Goal: Task Accomplishment & Management: Manage account settings

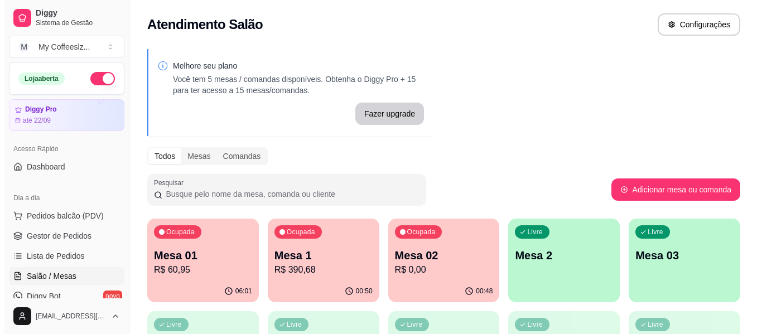
scroll to position [56, 0]
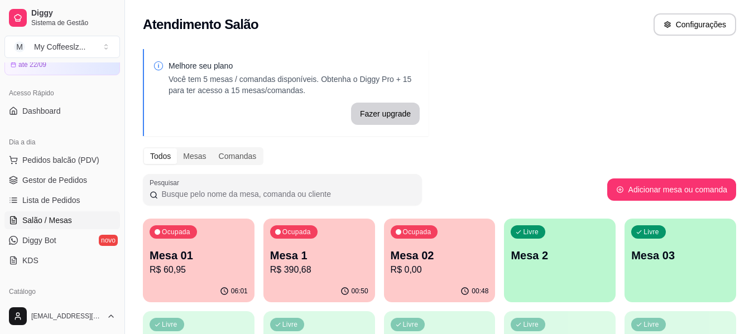
click at [424, 264] on p "R$ 0,00" at bounding box center [439, 269] width 98 height 13
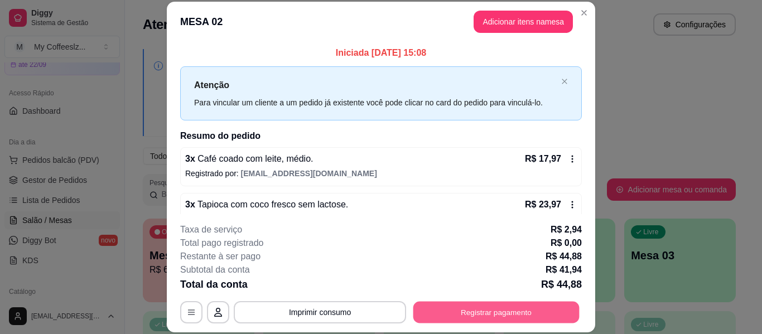
click at [446, 310] on button "Registrar pagamento" at bounding box center [496, 313] width 166 height 22
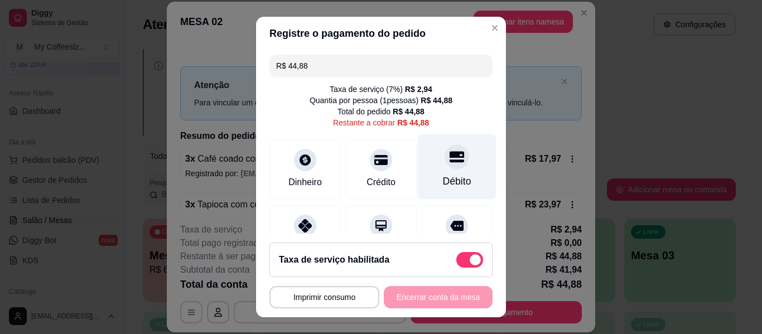
click at [433, 171] on div "Débito" at bounding box center [457, 166] width 79 height 65
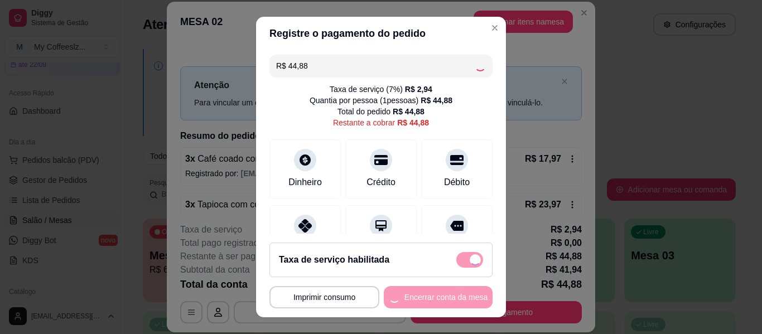
type input "R$ 0,00"
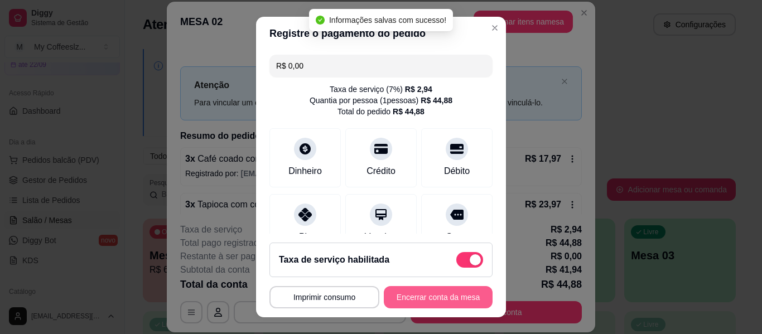
click at [405, 300] on button "Encerrar conta da mesa" at bounding box center [438, 297] width 109 height 22
click at [405, 300] on div "**********" at bounding box center [380, 297] width 223 height 22
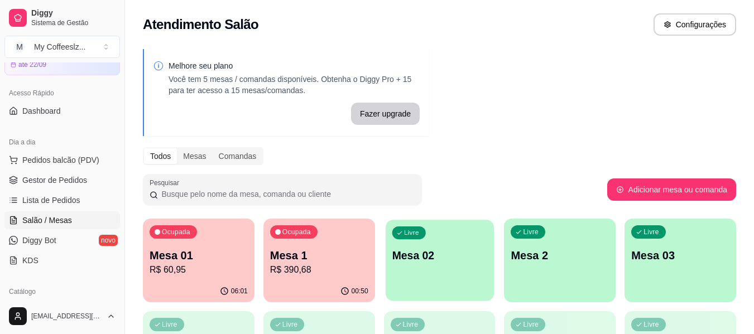
click at [422, 271] on div "Livre Mesa 02" at bounding box center [439, 254] width 108 height 68
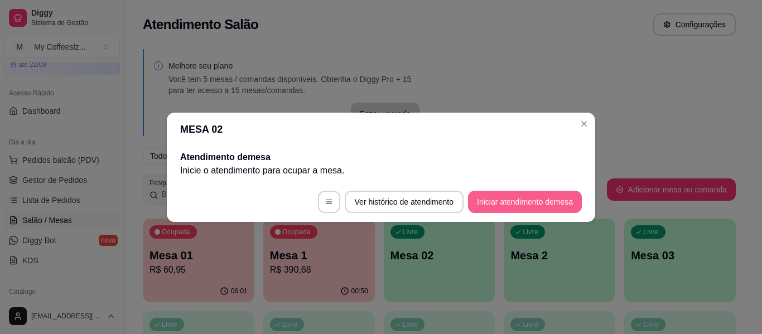
click at [501, 196] on button "Iniciar atendimento de mesa" at bounding box center [525, 202] width 114 height 22
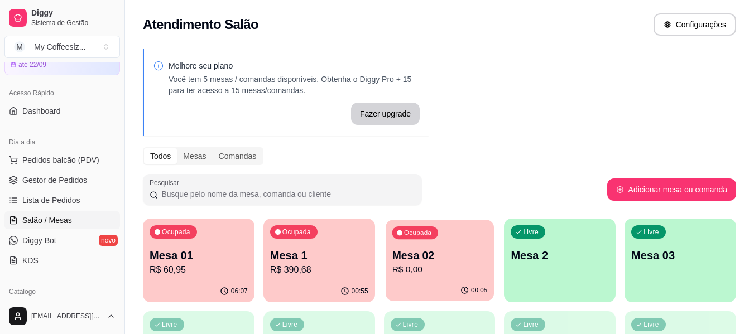
click at [458, 271] on p "R$ 0,00" at bounding box center [439, 269] width 95 height 13
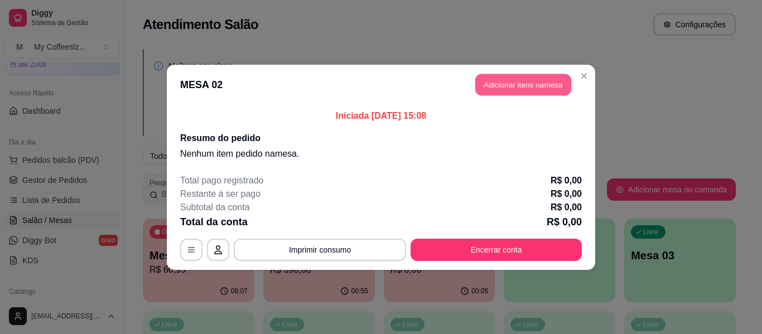
click at [511, 79] on button "Adicionar itens na mesa" at bounding box center [523, 85] width 96 height 22
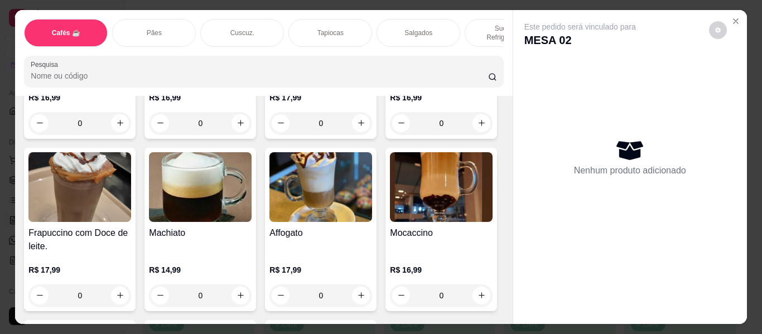
scroll to position [1394, 0]
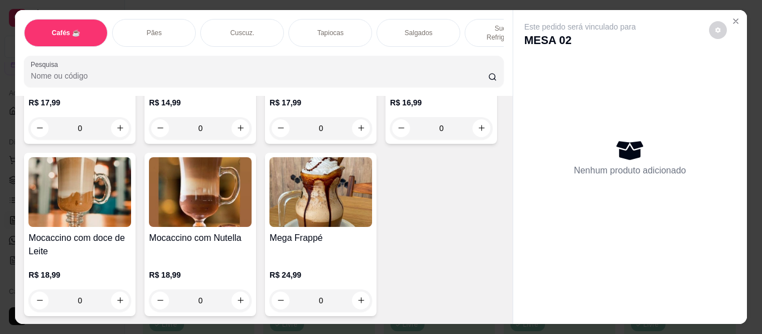
type input "1"
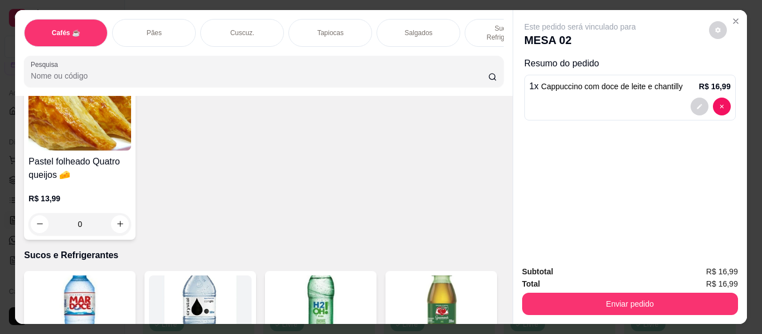
click at [498, 241] on div "Item avulso Cafés ☕ Café coado pequeno R$ 3,99 0 Café coado pequeno com leite. …" at bounding box center [263, 210] width 497 height 228
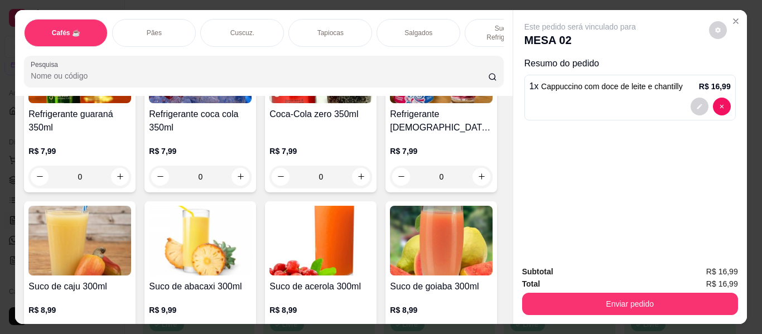
click at [499, 275] on div "Item avulso Cafés ☕ Café coado pequeno R$ 3,99 0 Café coado pequeno com leite. …" at bounding box center [263, 210] width 497 height 228
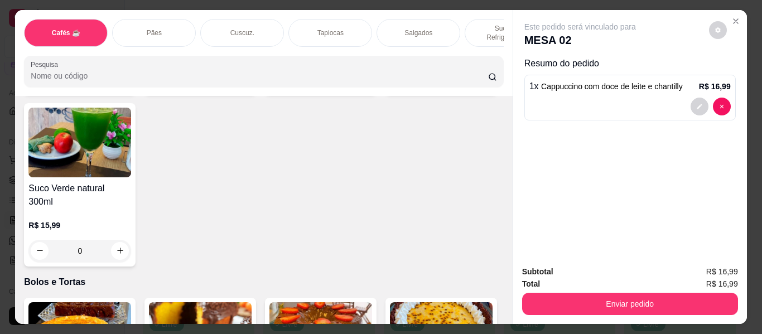
click at [513, 296] on div "Subtotal R$ 16,99 Total R$ 16,99 Enviar pedido" at bounding box center [630, 290] width 234 height 67
click at [513, 297] on div "Este pedido será vinculado para MESA 02 Resumo do pedido 1 x Cappuccino com doc…" at bounding box center [630, 167] width 234 height 314
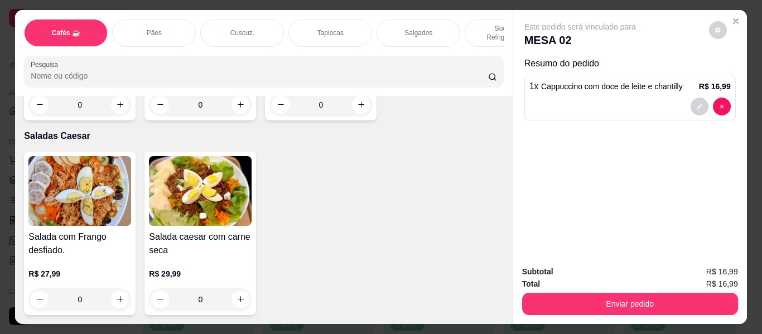
scroll to position [6498, 0]
type input "1"
type input "0"
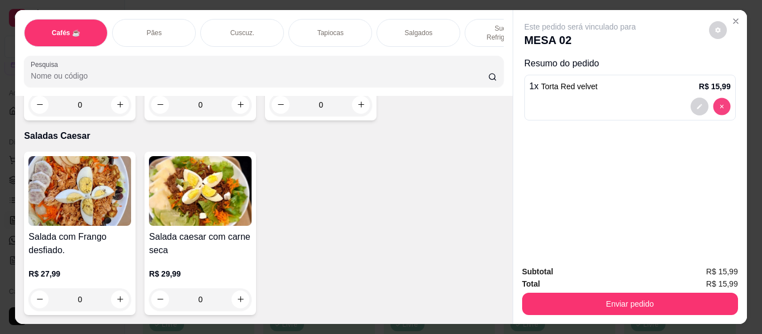
type input "0"
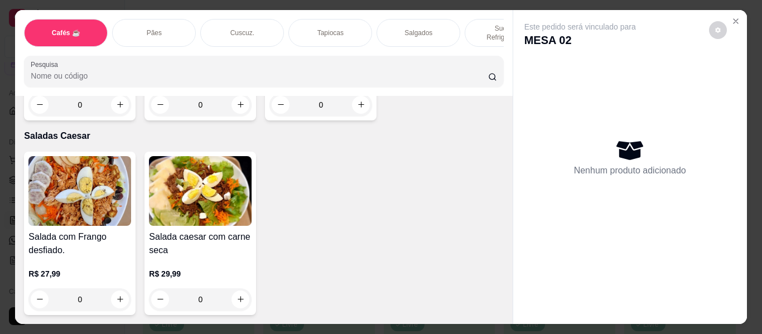
scroll to position [7708, 0]
click at [485, 27] on p "Sucos e Refrigerantes" at bounding box center [506, 33] width 65 height 18
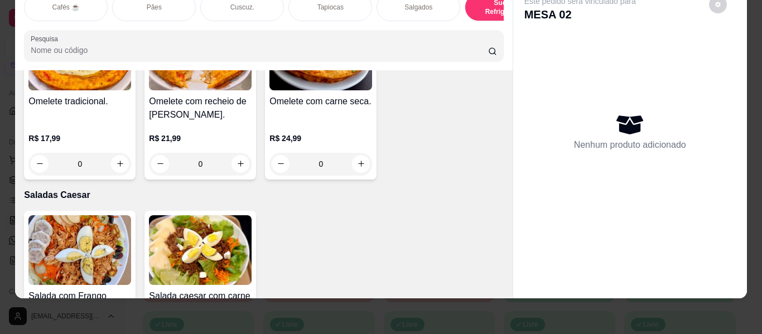
scroll to position [6193, 0]
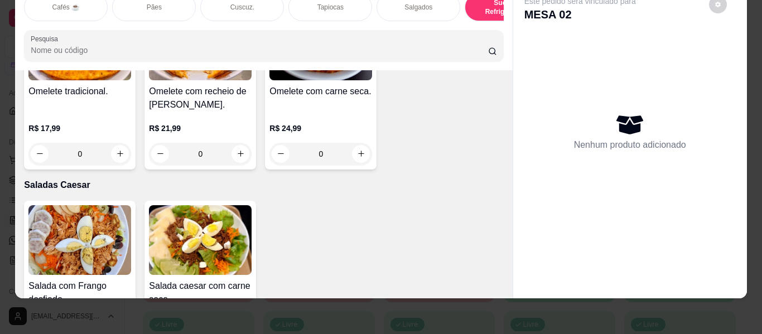
type input "1"
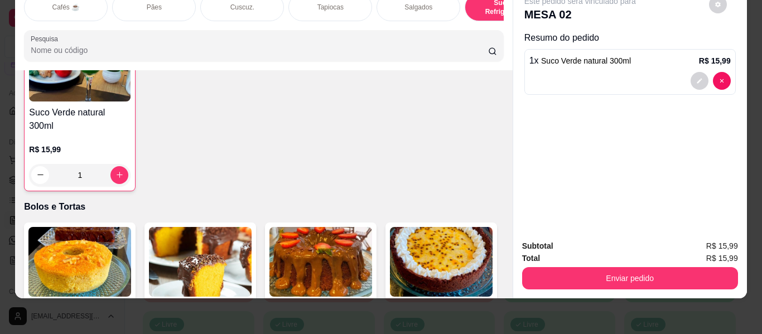
scroll to position [4966, 0]
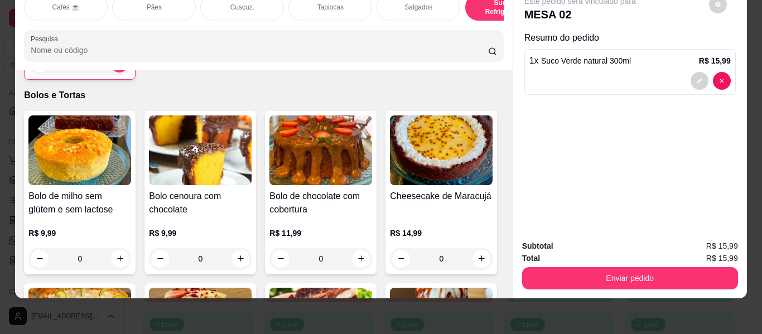
type input "1"
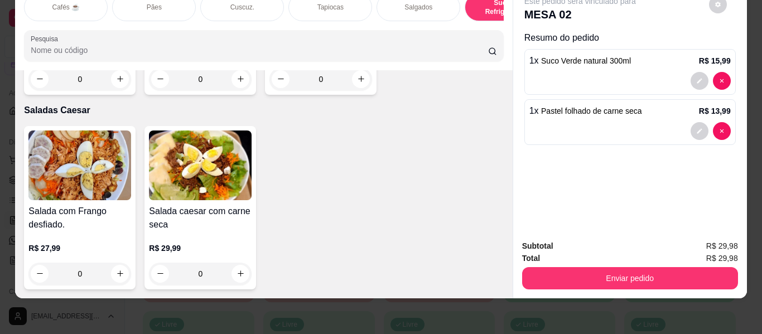
scroll to position [6695, 0]
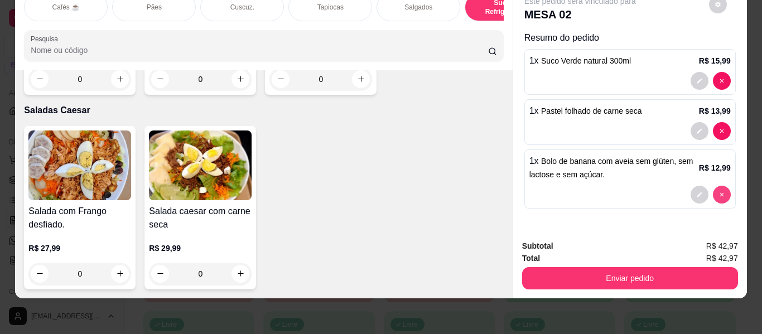
type input "0"
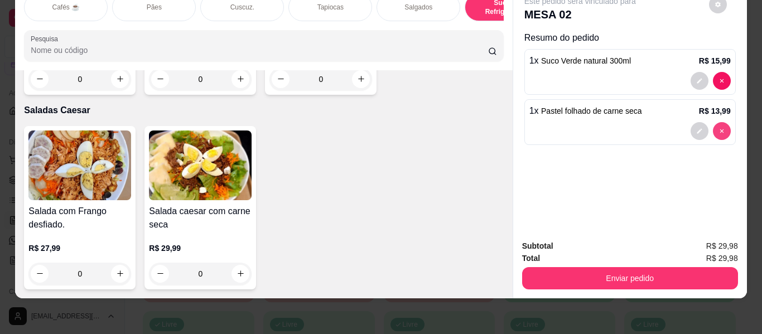
type input "0"
click at [723, 72] on div at bounding box center [711, 81] width 40 height 18
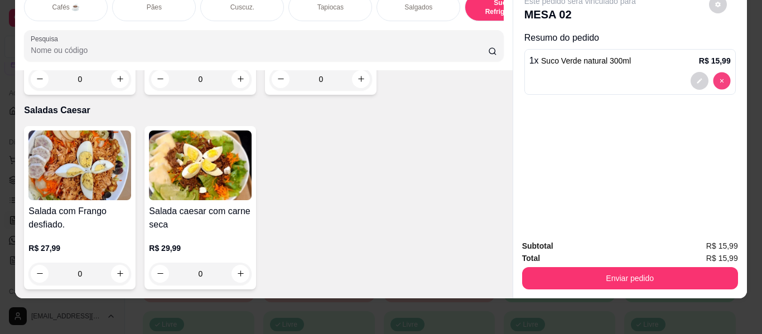
type input "0"
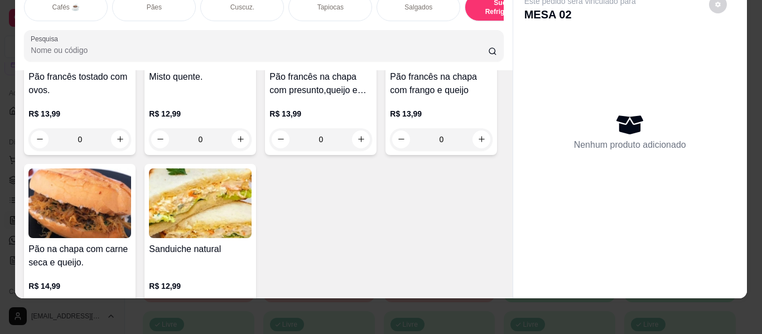
scroll to position [1730, 0]
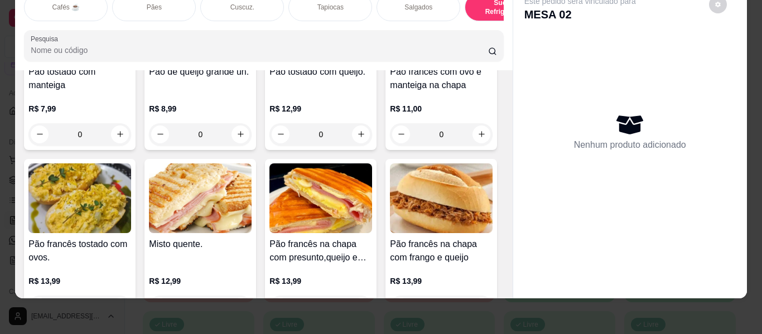
type input "1"
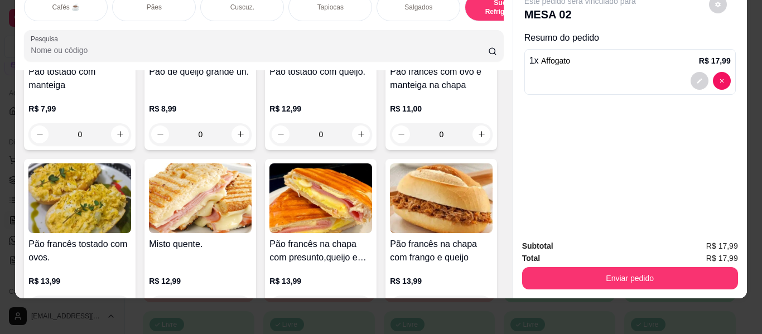
click at [312, 6] on div "Tapiocas" at bounding box center [330, 7] width 84 height 28
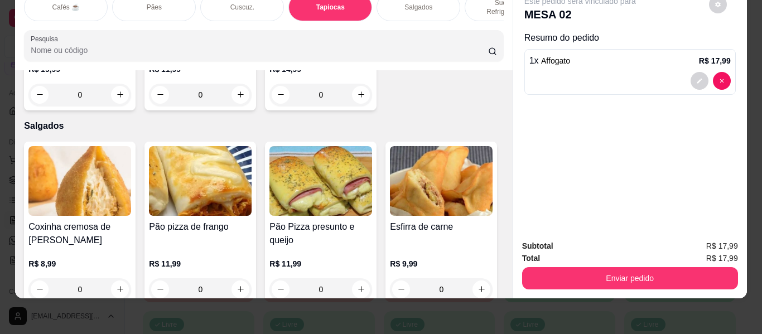
type input "1"
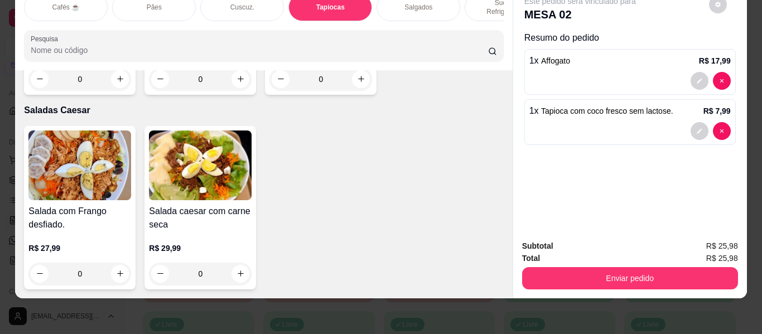
scroll to position [6656, 0]
type input "1"
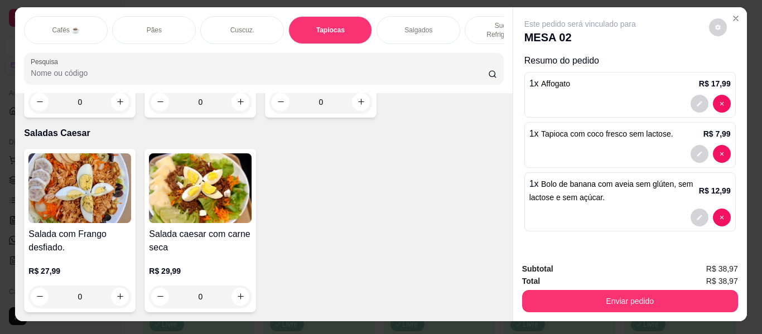
scroll to position [0, 0]
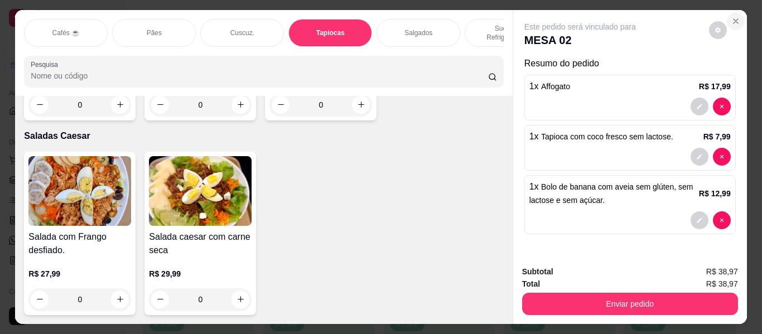
click at [738, 12] on button "Close" at bounding box center [736, 21] width 18 height 18
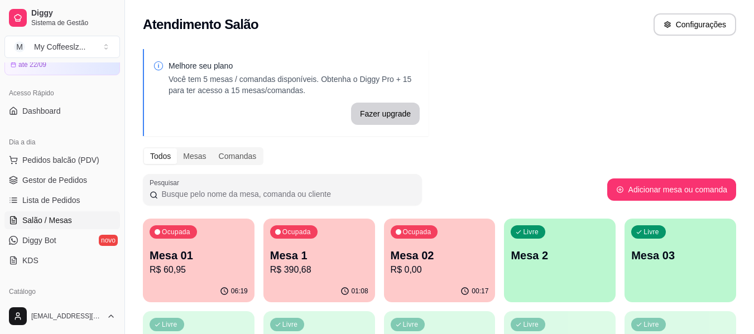
click at [476, 284] on div "00:17" at bounding box center [440, 292] width 112 height 22
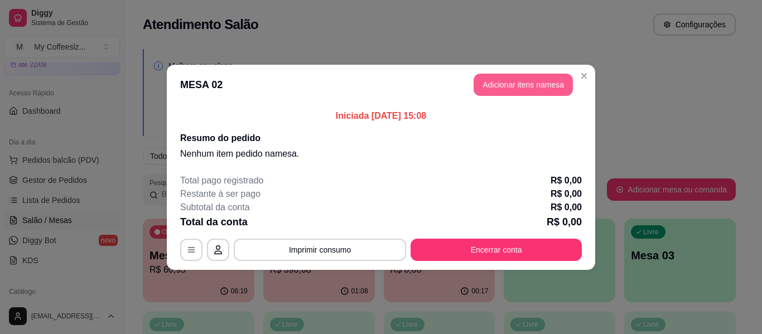
click at [501, 79] on button "Adicionar itens na mesa" at bounding box center [523, 85] width 99 height 22
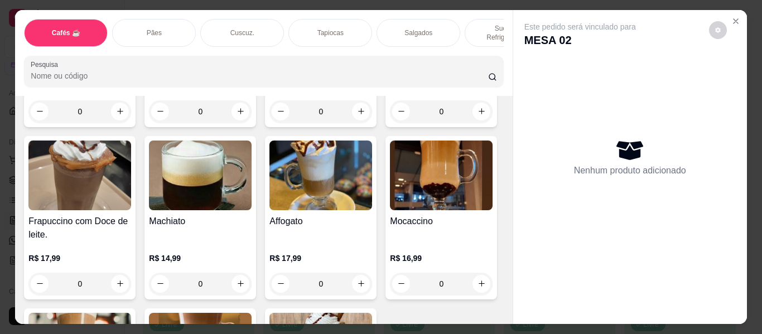
scroll to position [1227, 0]
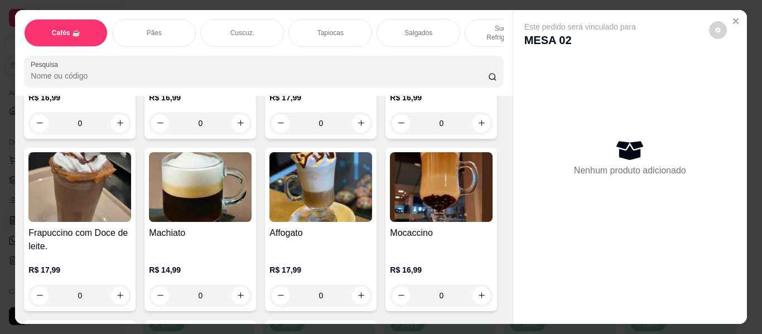
type input "1"
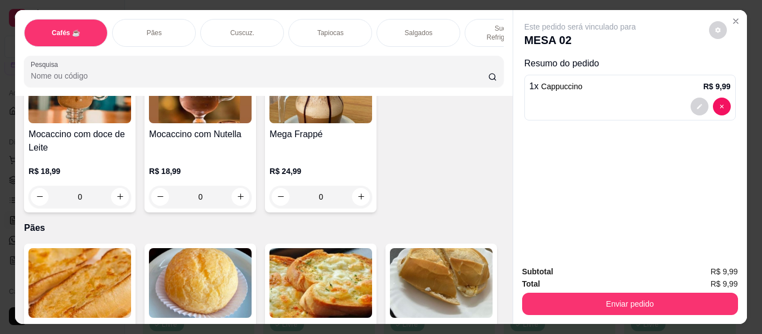
scroll to position [1562, 0]
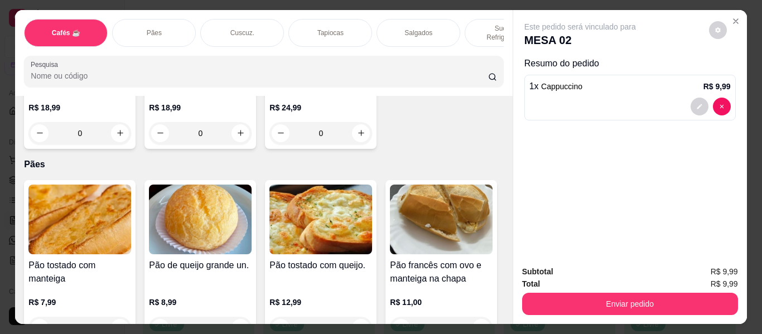
click at [474, 27] on p "Sucos e Refrigerantes" at bounding box center [506, 33] width 65 height 18
click at [474, 27] on div "Cafés ☕ Pães Cuscuz. Tapiocas Salgados Sucos e Refrigerantes Bolos e Tortas San…" at bounding box center [263, 53] width 497 height 86
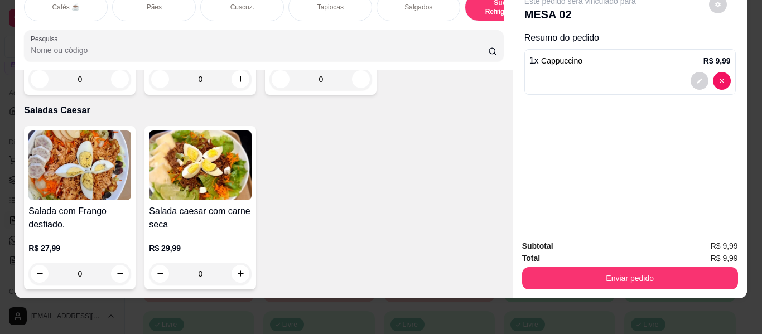
scroll to position [6695, 0]
type input "1"
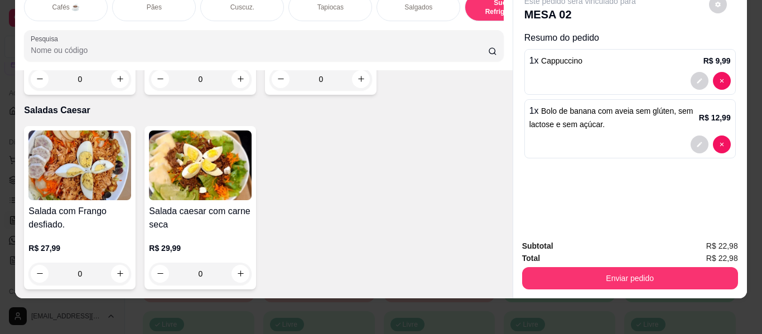
click at [298, 7] on div "Tapiocas" at bounding box center [330, 7] width 84 height 28
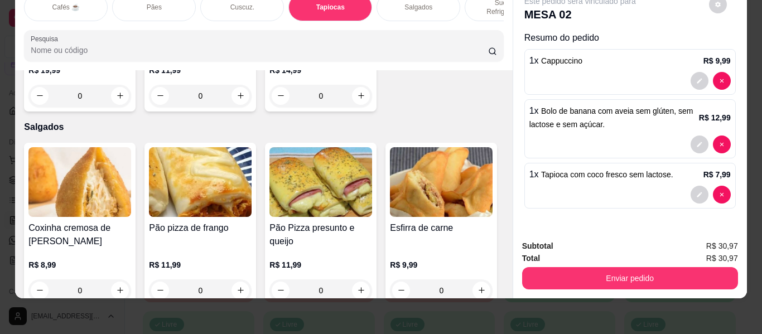
type input "2"
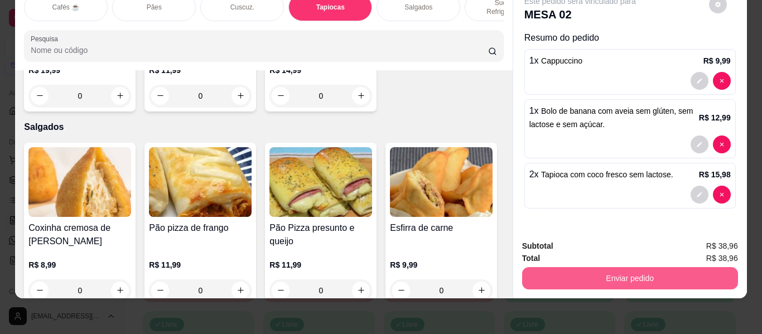
click at [551, 276] on button "Enviar pedido" at bounding box center [630, 278] width 216 height 22
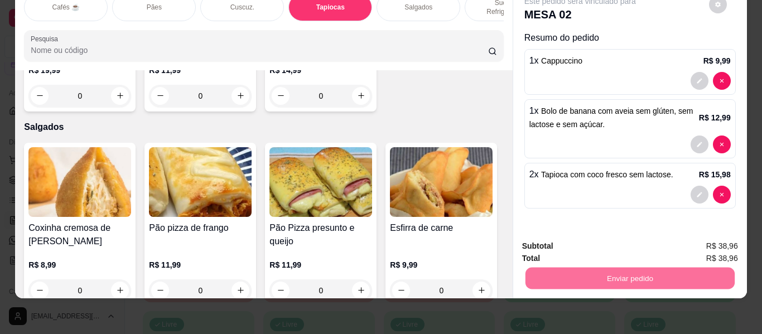
click at [553, 242] on button "Não registrar e enviar pedido" at bounding box center [593, 246] width 116 height 21
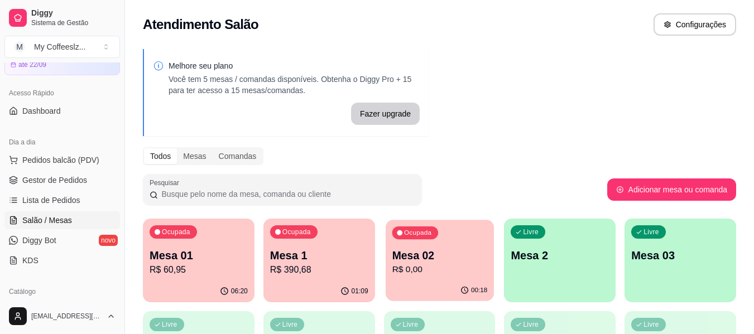
click at [477, 277] on div "Ocupada Mesa 02 R$ 0,00" at bounding box center [439, 250] width 108 height 60
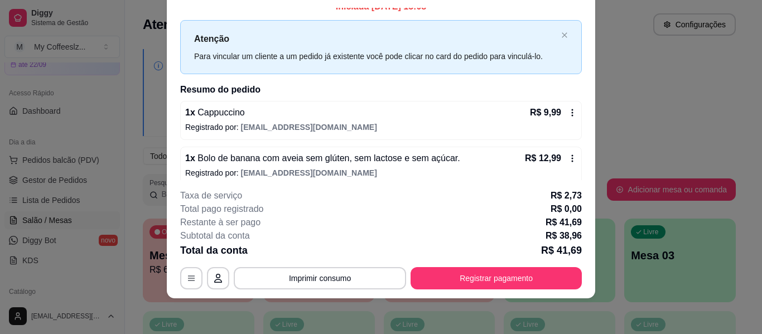
scroll to position [68, 0]
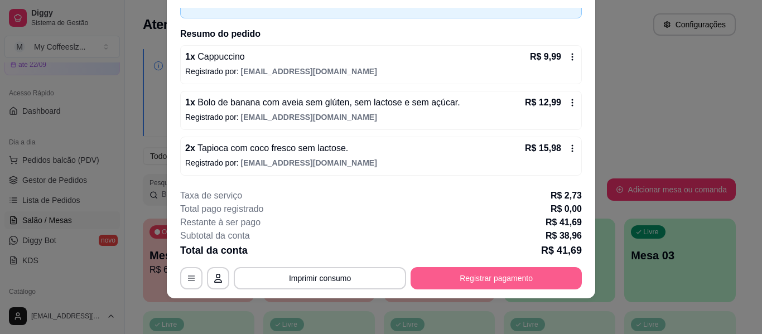
click at [462, 283] on button "Registrar pagamento" at bounding box center [496, 278] width 171 height 22
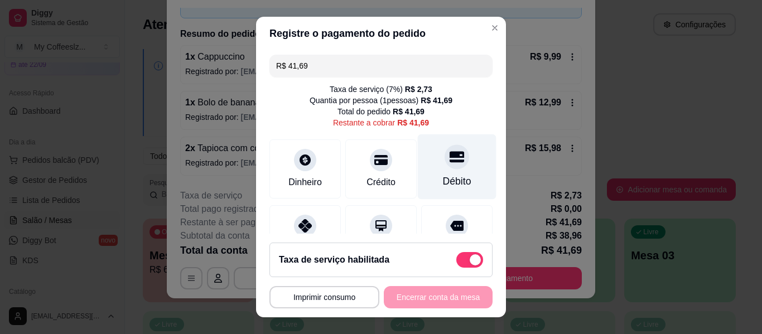
click at [422, 163] on div "Débito" at bounding box center [457, 166] width 79 height 65
click at [451, 165] on div "Débito" at bounding box center [457, 166] width 79 height 65
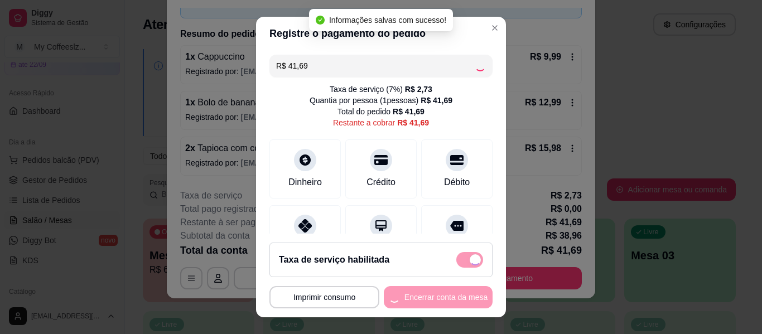
type input "R$ 0,00"
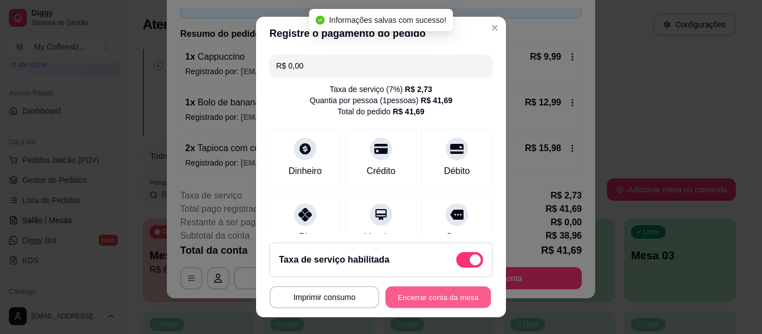
click at [438, 298] on button "Encerrar conta da mesa" at bounding box center [437, 298] width 105 height 22
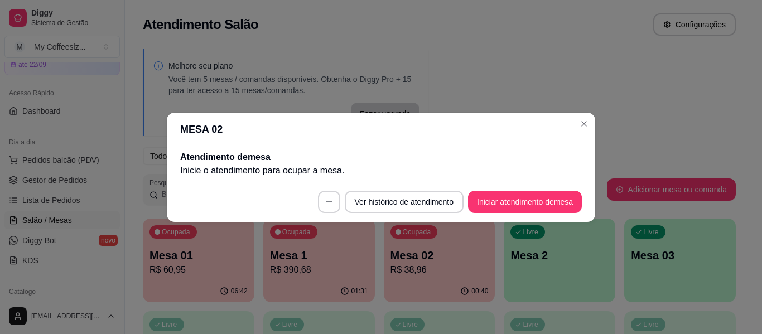
scroll to position [0, 0]
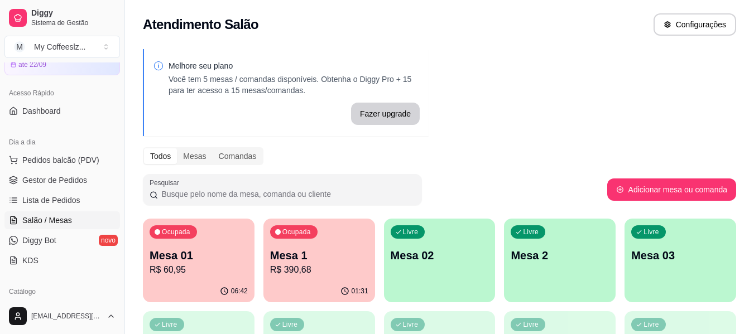
click at [455, 278] on div "Livre Mesa 02" at bounding box center [440, 254] width 112 height 70
click at [206, 262] on p "Mesa 01" at bounding box center [198, 255] width 95 height 15
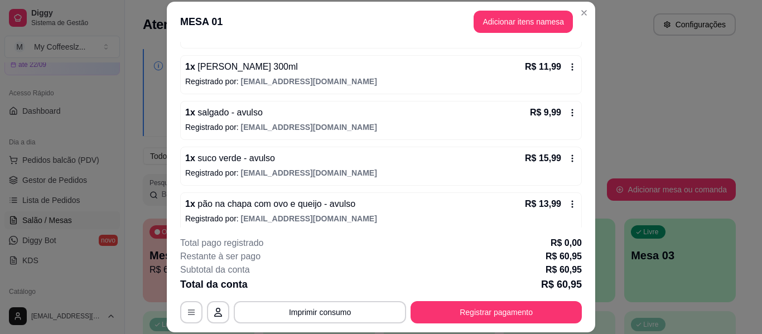
scroll to position [192, 0]
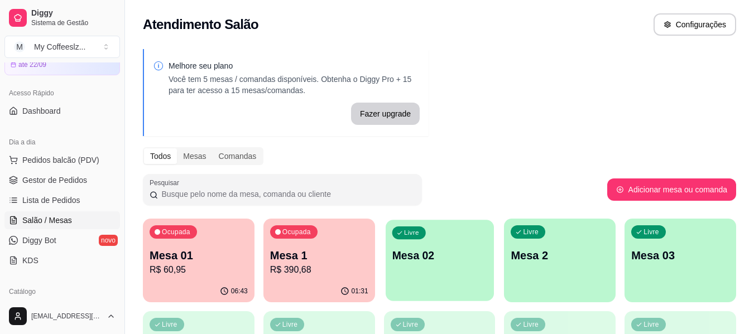
click at [462, 281] on div "Livre Mesa 02" at bounding box center [439, 254] width 108 height 68
click at [431, 261] on p "Mesa 02" at bounding box center [439, 255] width 95 height 15
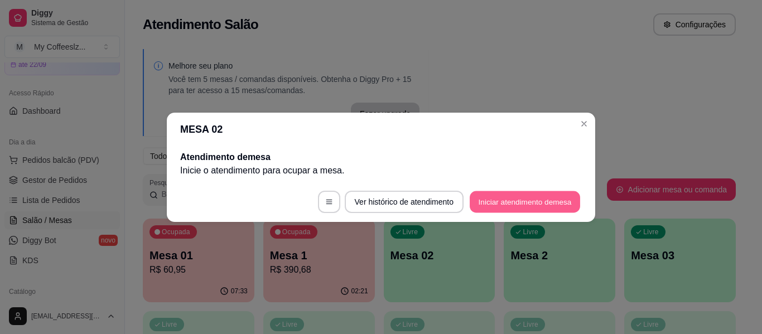
click at [509, 197] on button "Iniciar atendimento de mesa" at bounding box center [525, 202] width 110 height 22
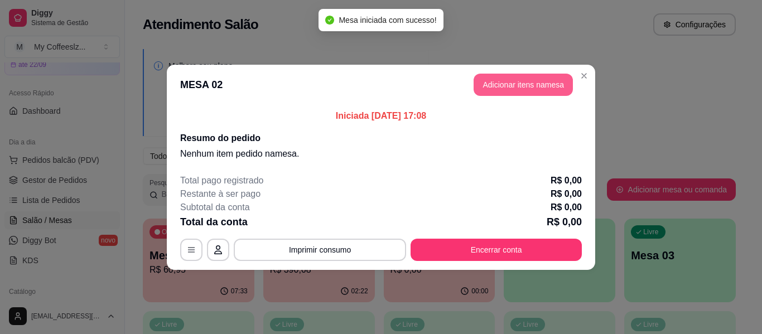
click at [500, 85] on button "Adicionar itens na mesa" at bounding box center [523, 85] width 99 height 22
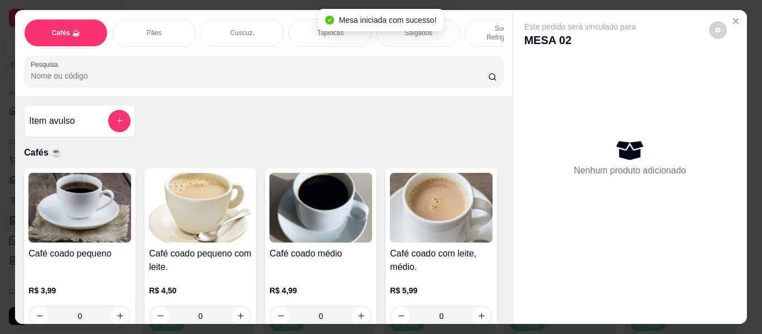
click at [175, 20] on div "Pães" at bounding box center [154, 33] width 84 height 28
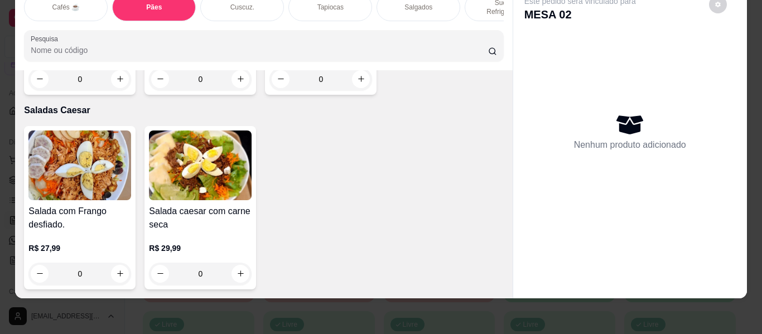
scroll to position [7091, 0]
click at [214, 177] on div "Item avulso Cafés ☕ Café coado pequeno R$ 3,99 0 Café coado pequeno com leite. …" at bounding box center [263, 184] width 497 height 228
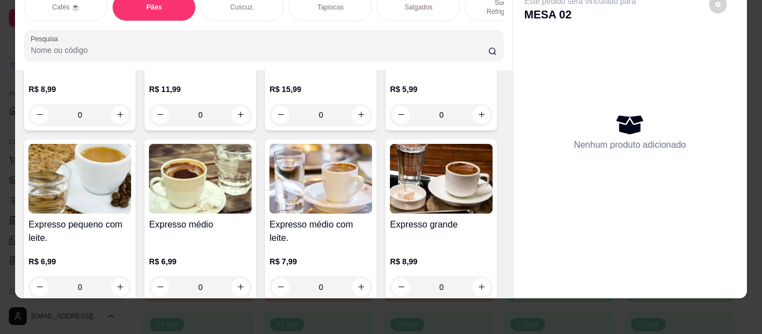
scroll to position [0, 0]
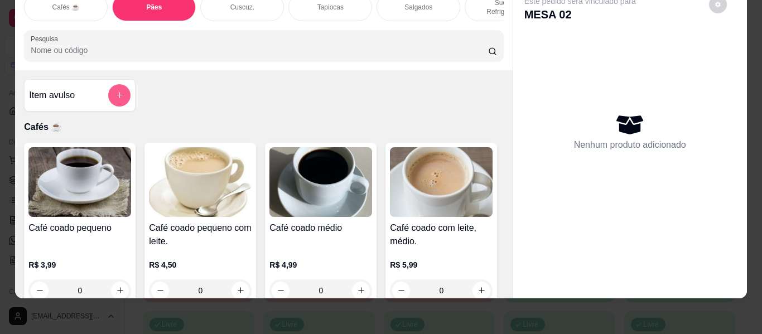
click at [117, 91] on icon "add-separate-item" at bounding box center [119, 95] width 8 height 8
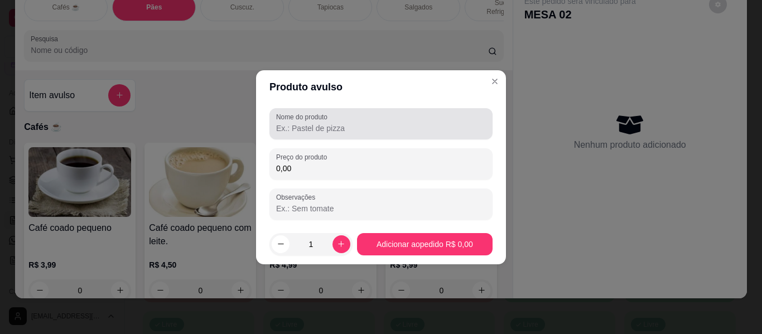
click at [304, 128] on input "Nome do produto" at bounding box center [381, 128] width 210 height 11
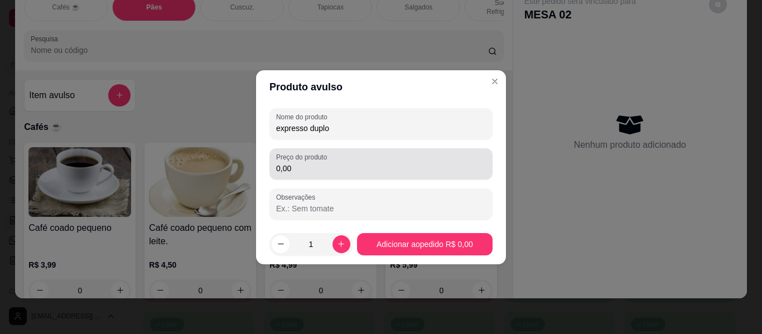
type input "expresso duplo"
click at [318, 167] on input "0,00" at bounding box center [381, 168] width 210 height 11
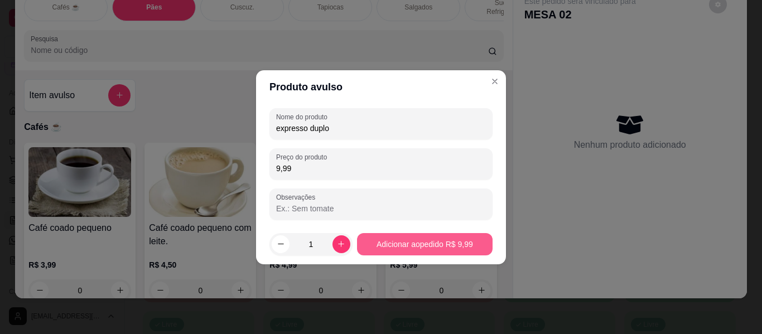
type input "9,99"
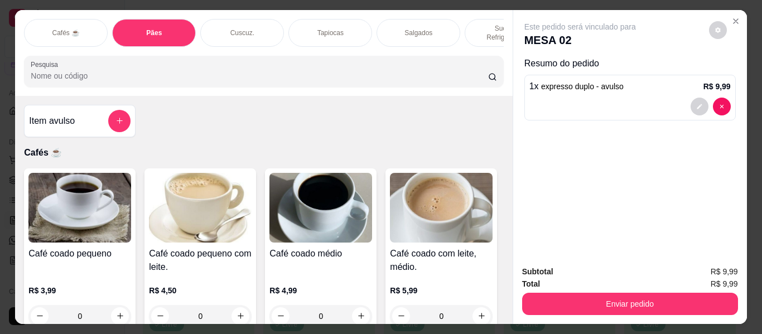
click at [315, 19] on div "Tapiocas" at bounding box center [330, 33] width 84 height 28
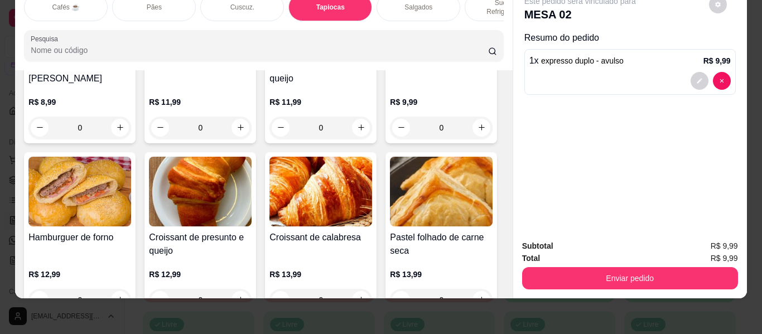
scroll to position [3532, 0]
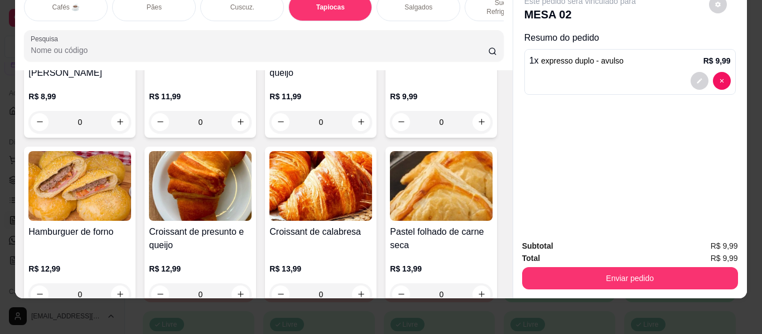
type input "1"
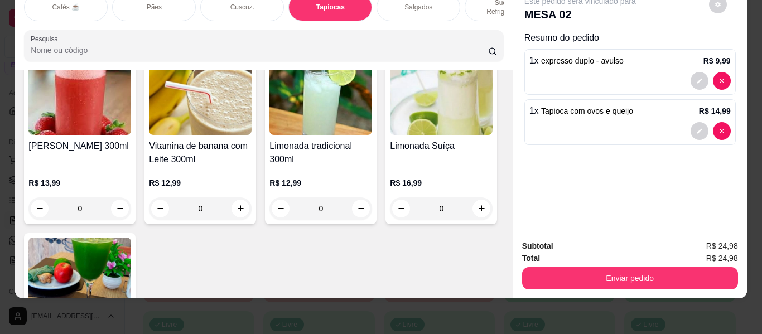
scroll to position [4759, 0]
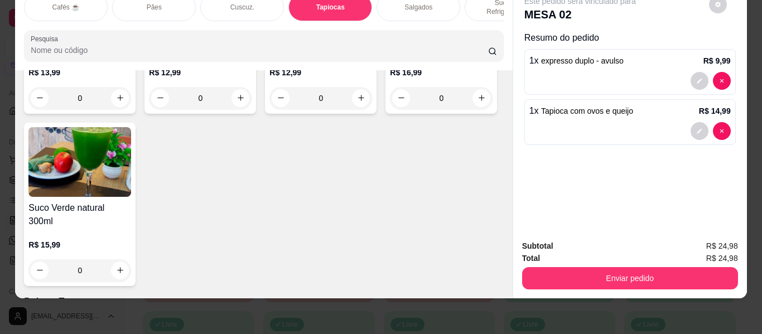
type input "1"
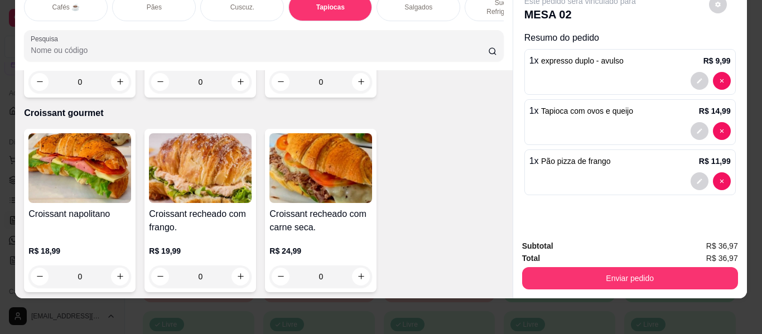
scroll to position [5931, 0]
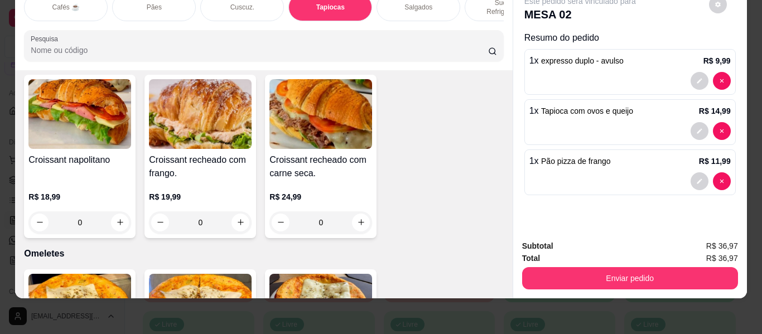
type input "1"
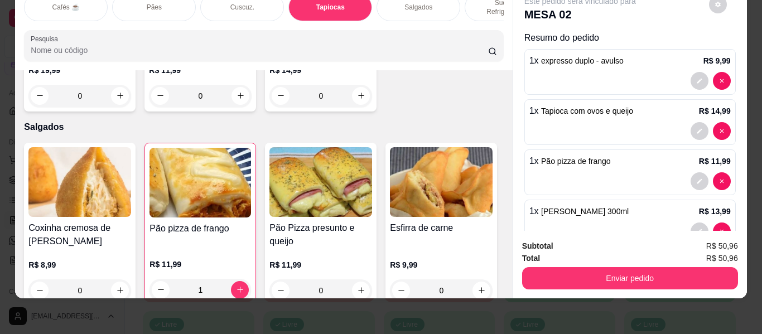
scroll to position [3421, 0]
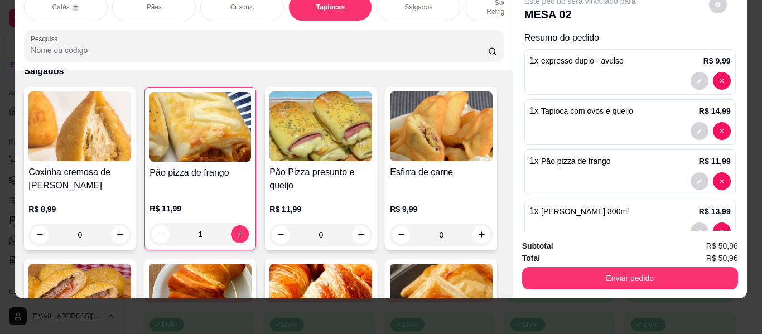
type input "1"
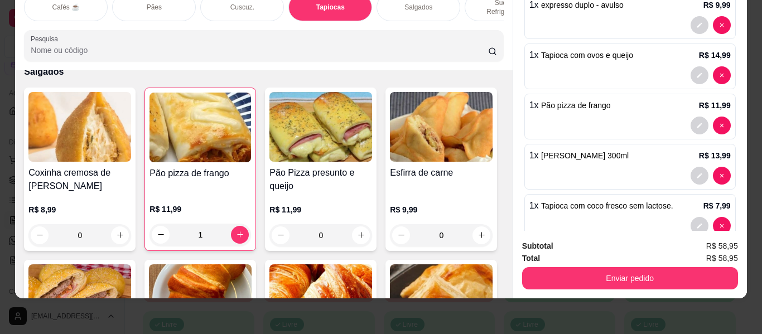
scroll to position [80, 0]
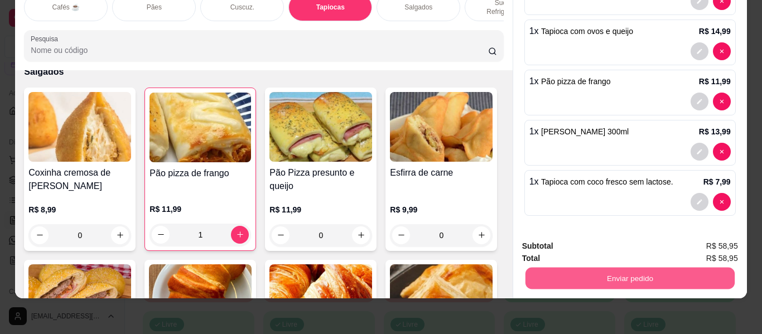
click at [630, 272] on button "Enviar pedido" at bounding box center [629, 279] width 209 height 22
click at [592, 244] on button "Não registrar e enviar pedido" at bounding box center [593, 241] width 116 height 21
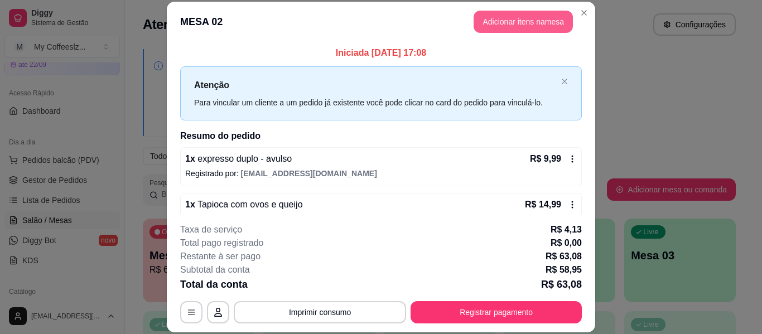
click at [487, 22] on button "Adicionar itens na mesa" at bounding box center [523, 22] width 99 height 22
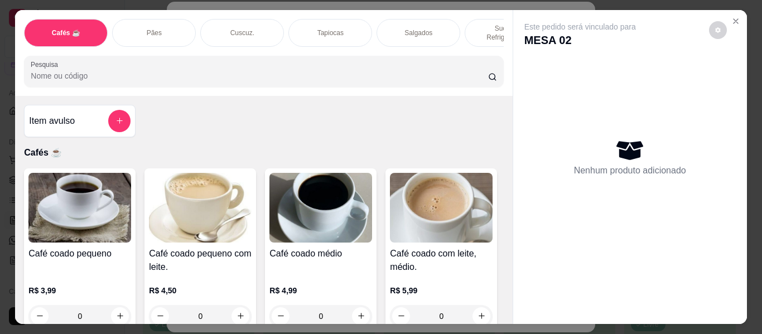
click at [392, 24] on div "Salgados" at bounding box center [418, 33] width 84 height 28
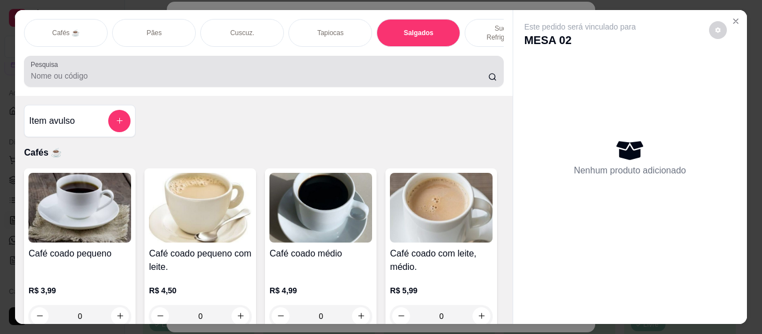
scroll to position [30, 0]
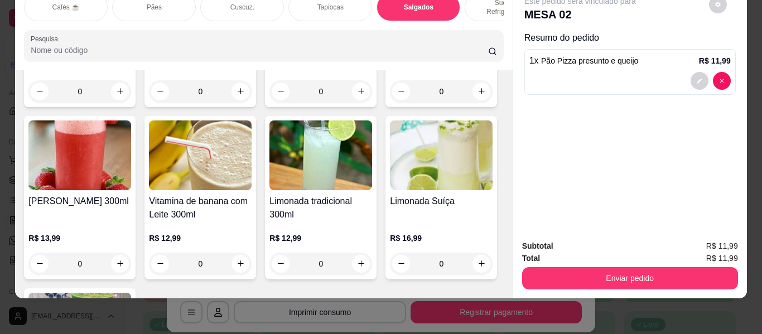
type input "2"
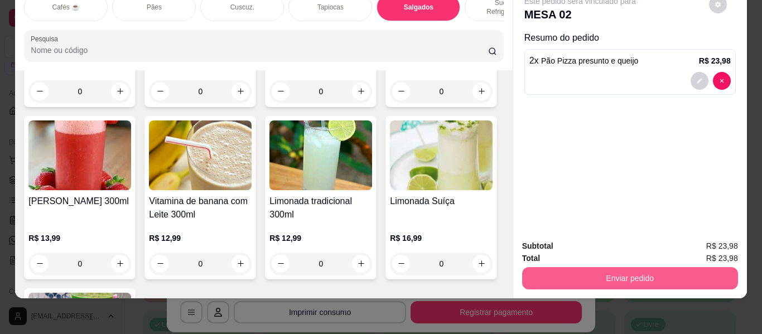
click at [597, 269] on button "Enviar pedido" at bounding box center [630, 278] width 216 height 22
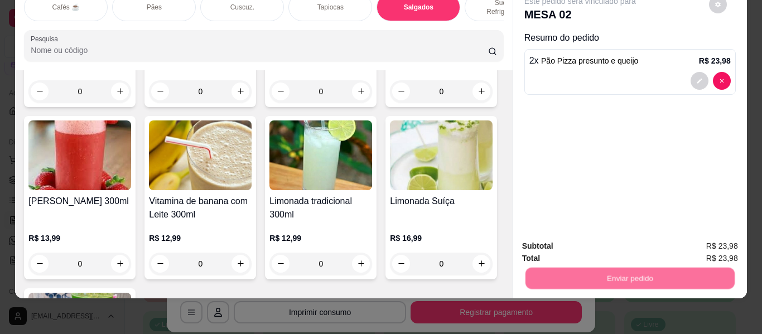
click at [578, 245] on button "Não registrar e enviar pedido" at bounding box center [593, 242] width 116 height 21
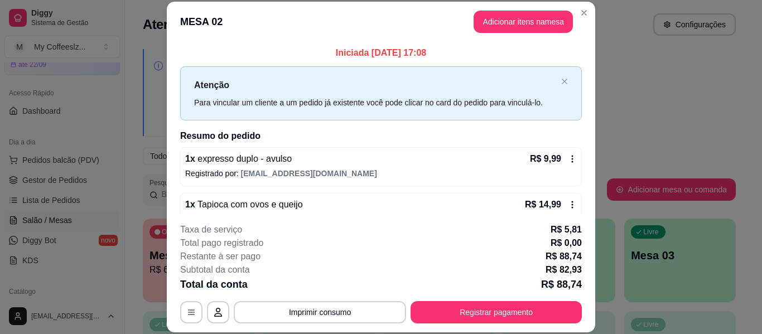
click at [578, 245] on footer "**********" at bounding box center [381, 273] width 428 height 118
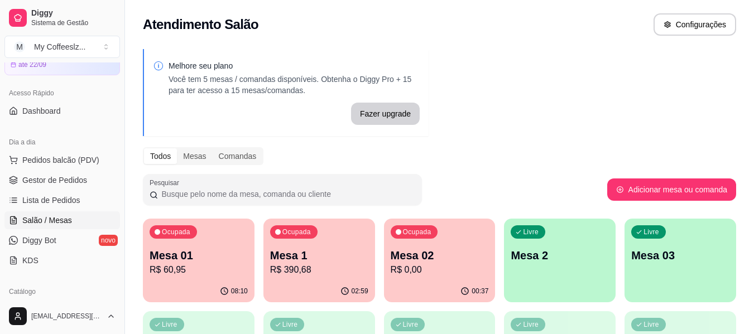
click at [543, 246] on div "Livre Mesa 2" at bounding box center [560, 254] width 112 height 70
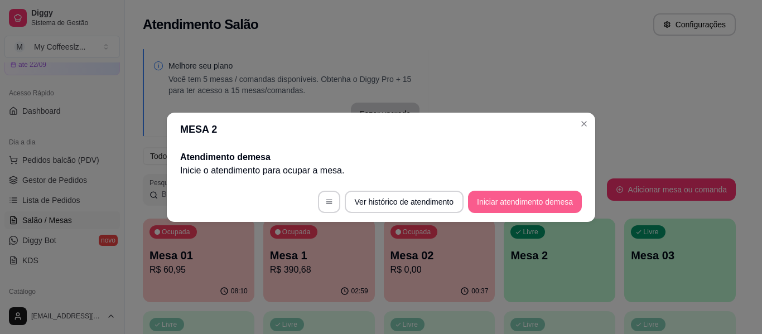
click at [514, 197] on button "Iniciar atendimento de mesa" at bounding box center [525, 202] width 114 height 22
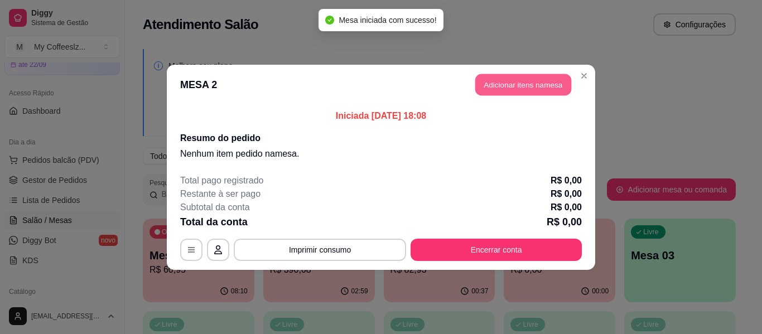
click at [517, 80] on button "Adicionar itens na mesa" at bounding box center [523, 85] width 96 height 22
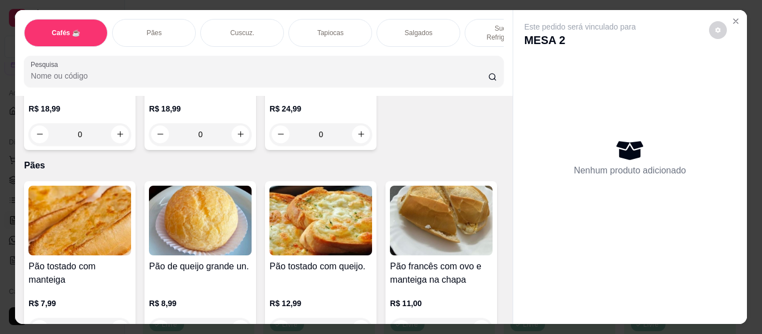
scroll to position [1562, 0]
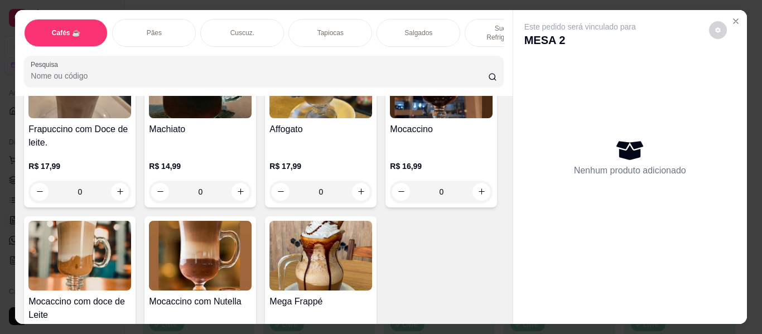
scroll to position [1394, 0]
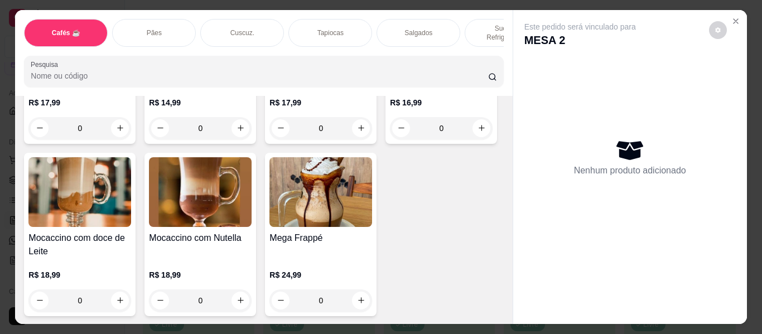
type input "1"
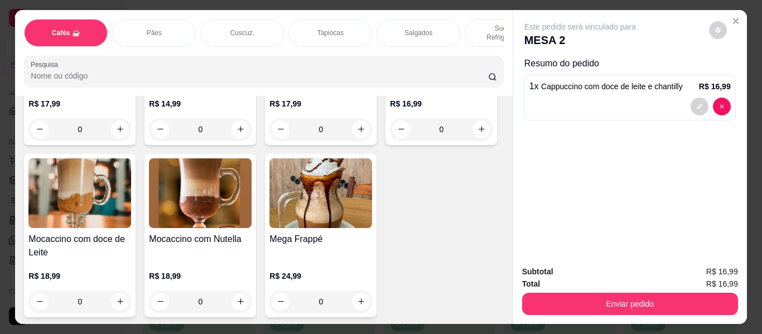
click at [468, 22] on div "Sucos e Refrigerantes" at bounding box center [507, 33] width 84 height 28
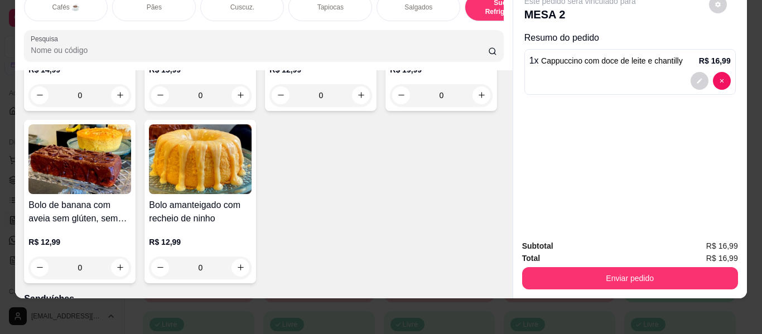
scroll to position [5190, 0]
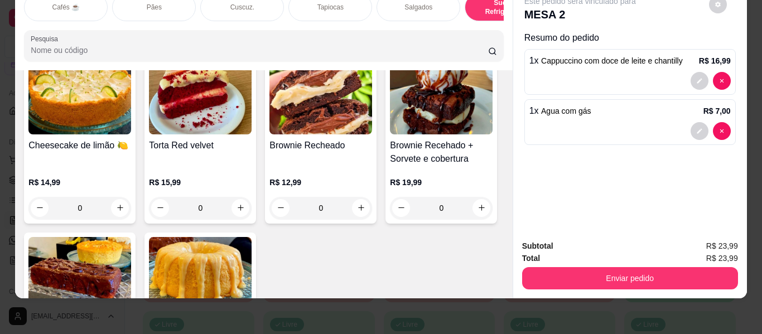
type input "0"
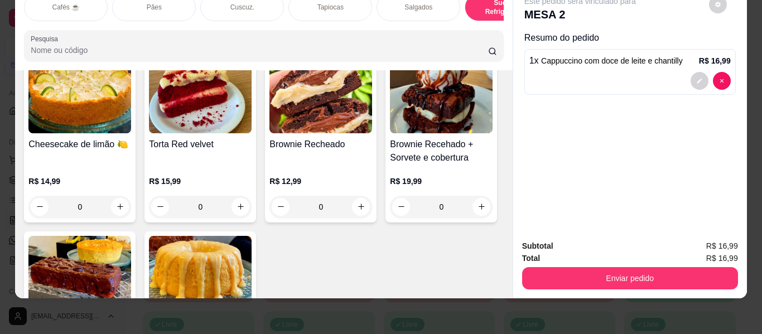
type input "1"
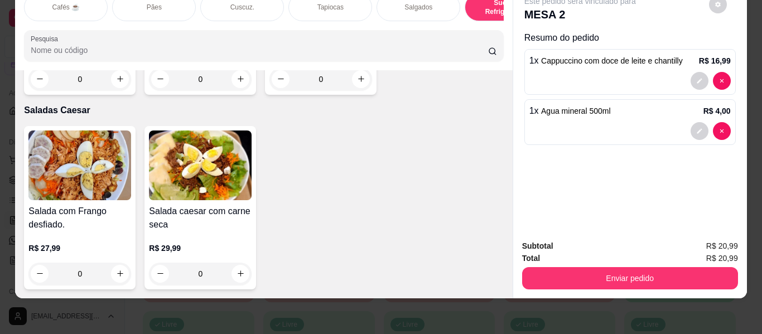
scroll to position [7477, 0]
type input "1"
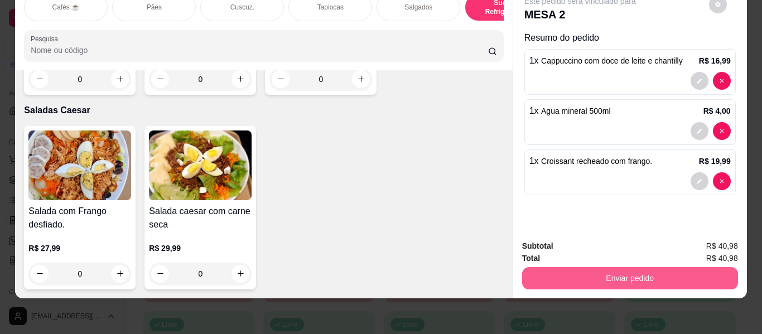
click at [553, 267] on button "Enviar pedido" at bounding box center [630, 278] width 216 height 22
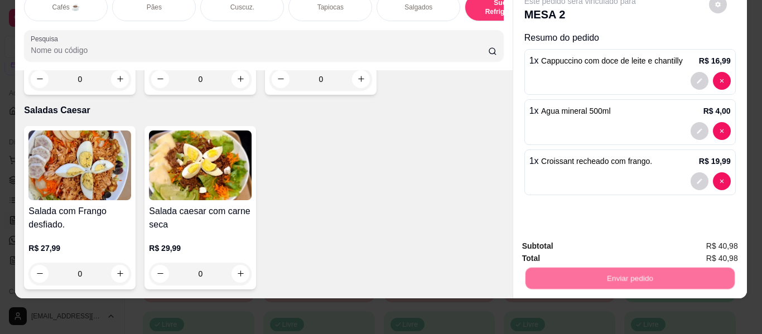
click at [578, 243] on button "Não registrar e enviar pedido" at bounding box center [593, 241] width 116 height 21
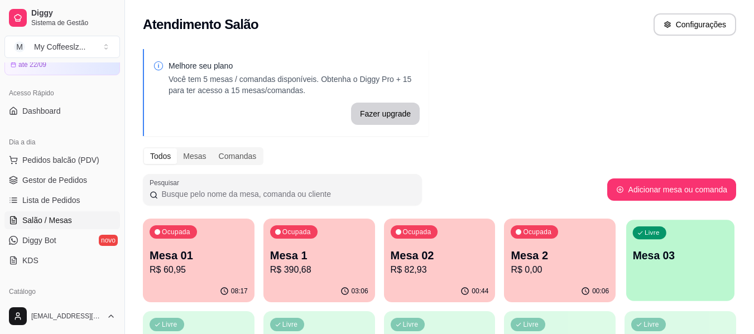
click at [674, 250] on p "Mesa 03" at bounding box center [680, 255] width 95 height 15
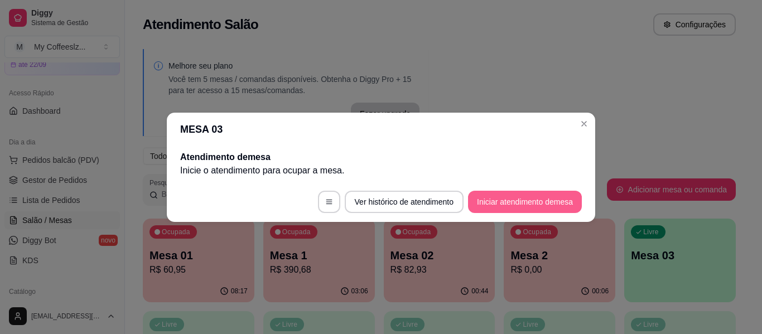
click at [501, 196] on button "Iniciar atendimento de mesa" at bounding box center [525, 202] width 114 height 22
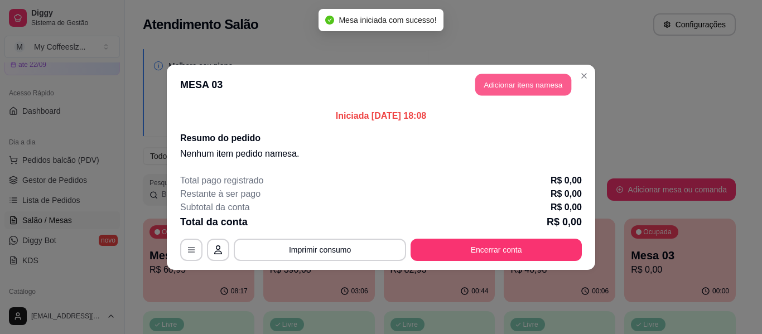
click at [505, 86] on button "Adicionar itens na mesa" at bounding box center [523, 85] width 96 height 22
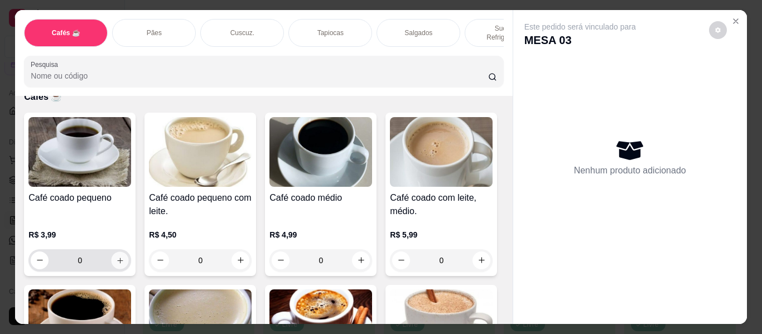
click at [117, 258] on icon "increase-product-quantity" at bounding box center [120, 261] width 6 height 6
type input "1"
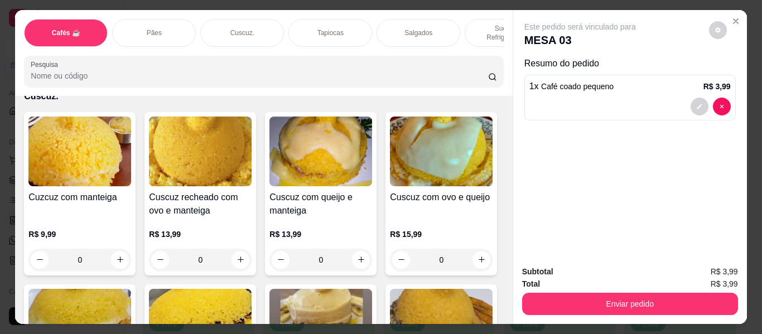
scroll to position [2175, 0]
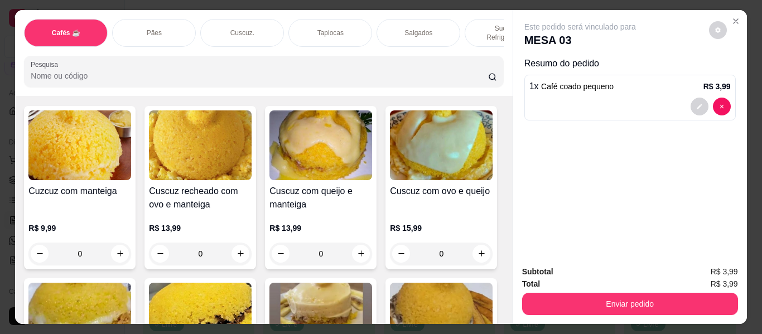
type input "2"
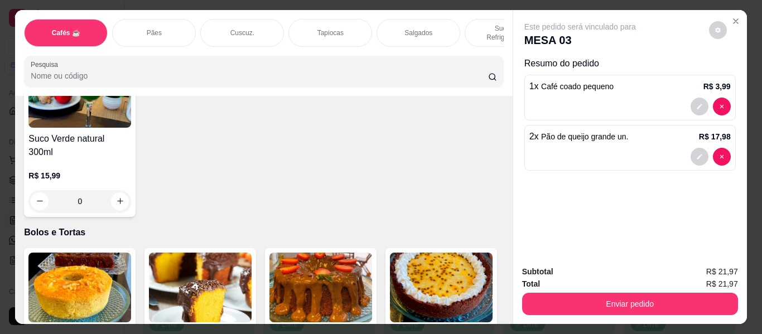
scroll to position [4964, 0]
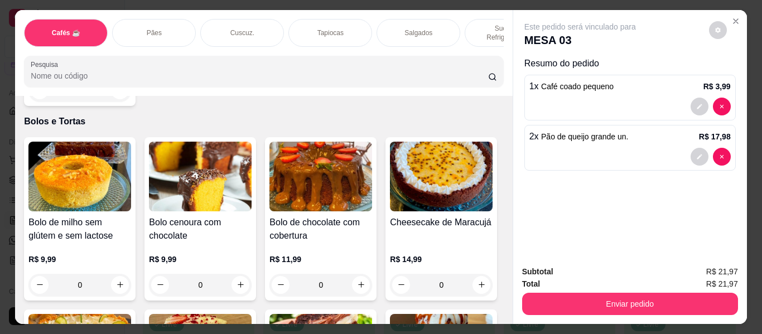
type input "1"
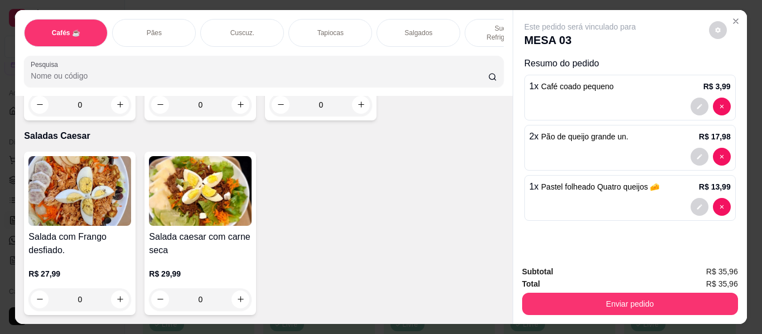
scroll to position [6637, 0]
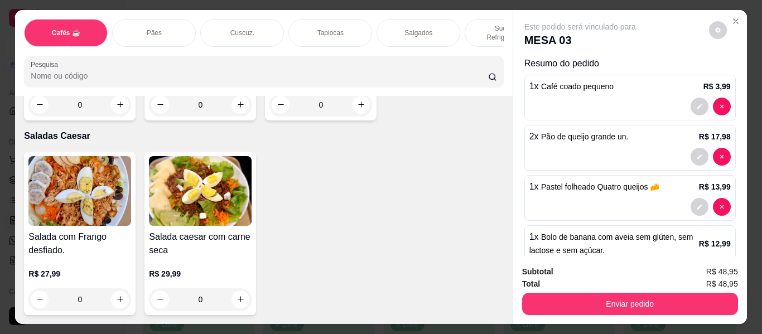
type input "2"
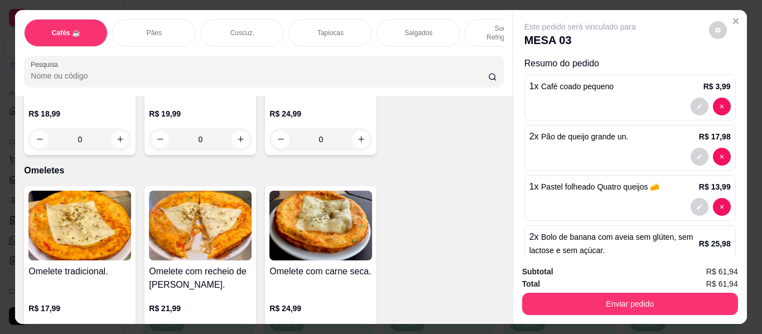
scroll to position [6149, 0]
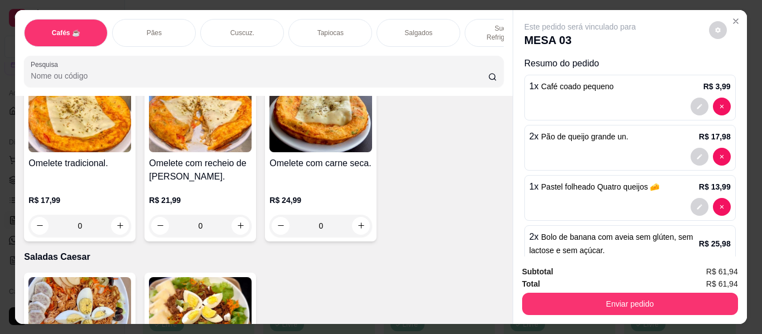
type input "1"
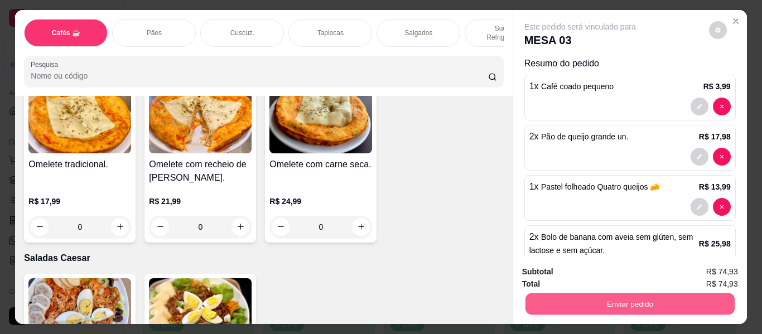
click at [571, 304] on button "Enviar pedido" at bounding box center [629, 304] width 209 height 22
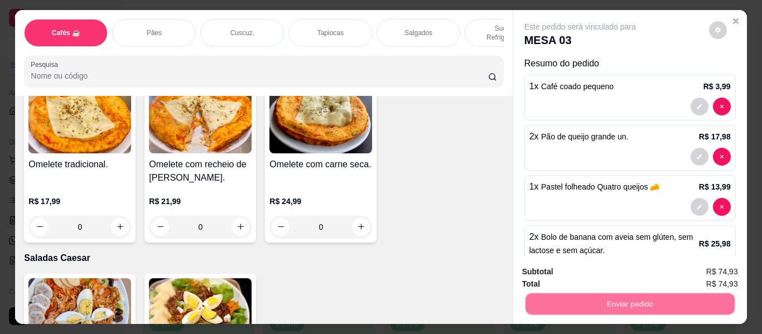
click at [569, 268] on button "Não registrar e enviar pedido" at bounding box center [593, 272] width 116 height 21
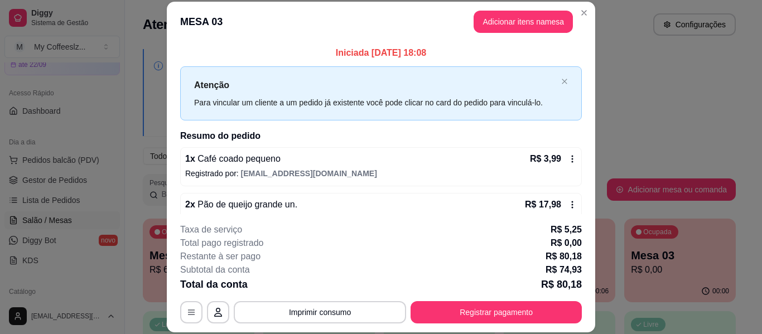
scroll to position [56, 0]
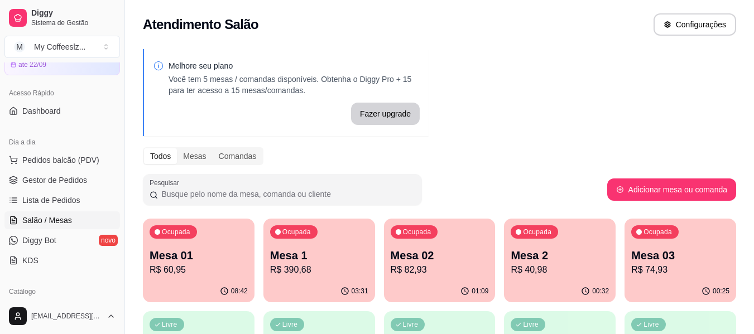
click at [696, 284] on div "00:25" at bounding box center [680, 292] width 112 height 22
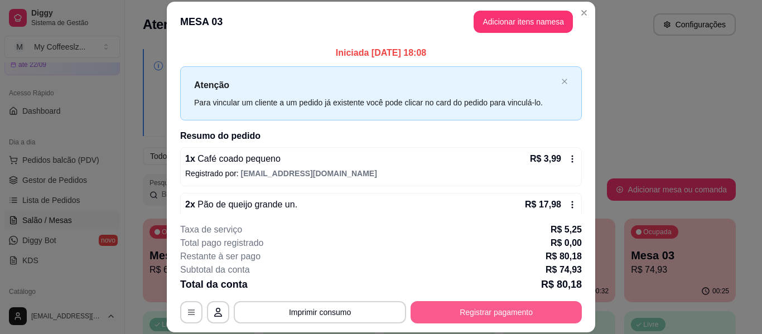
click at [543, 303] on button "Registrar pagamento" at bounding box center [496, 312] width 171 height 22
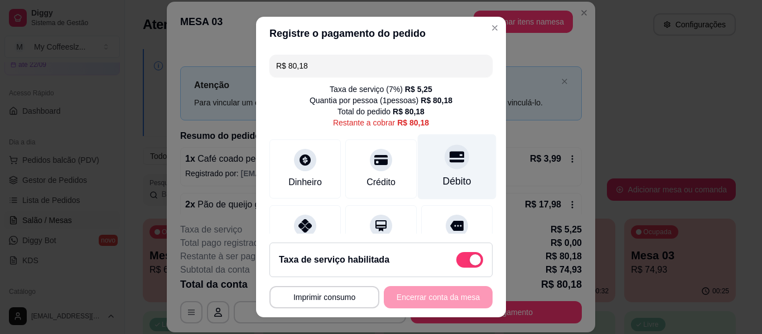
click at [450, 164] on icon at bounding box center [457, 156] width 15 height 15
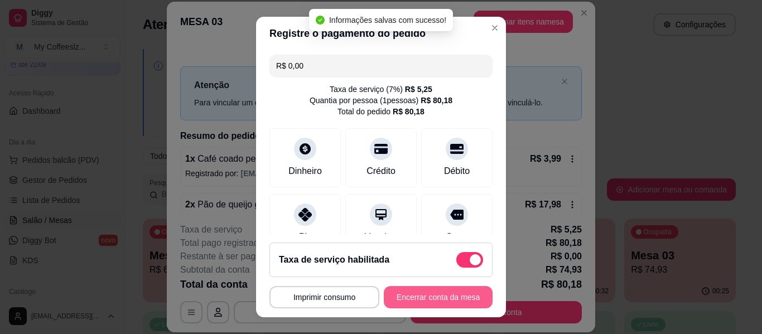
type input "R$ 0,00"
click at [407, 300] on button "Encerrar conta da mesa" at bounding box center [438, 297] width 109 height 22
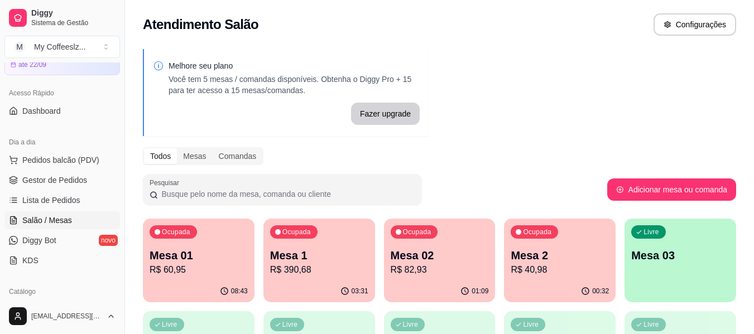
click at [548, 293] on div "00:32" at bounding box center [560, 292] width 112 height 22
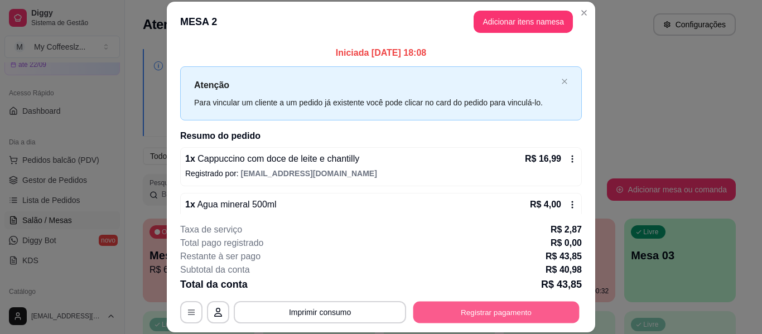
click at [522, 306] on button "Registrar pagamento" at bounding box center [496, 313] width 166 height 22
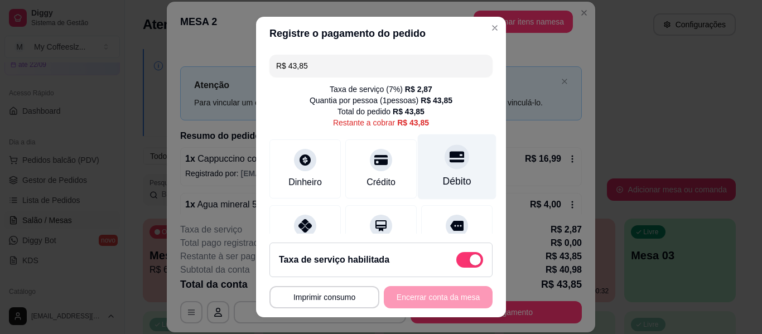
click at [450, 163] on icon at bounding box center [457, 156] width 15 height 15
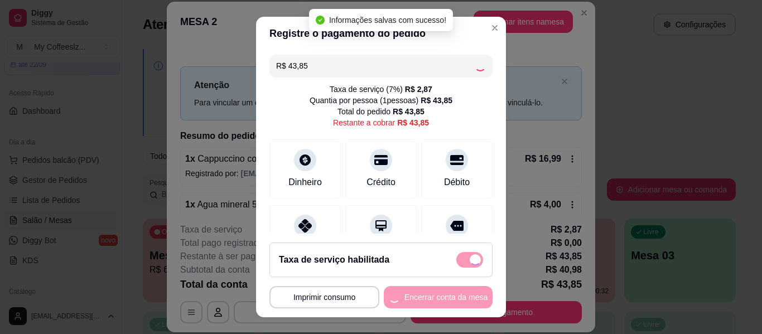
type input "R$ 0,00"
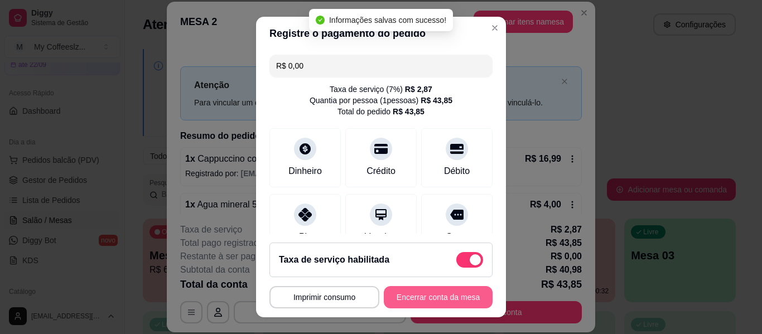
click at [417, 303] on button "Encerrar conta da mesa" at bounding box center [438, 297] width 109 height 22
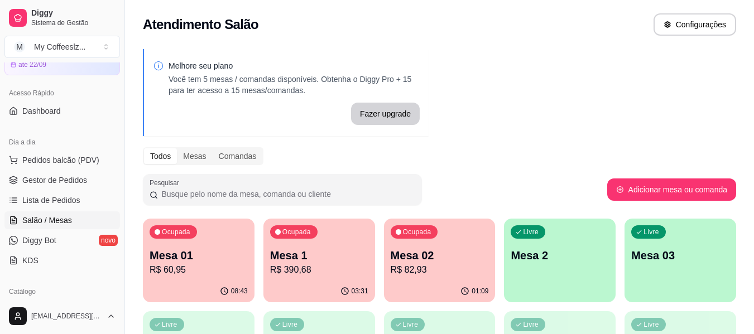
click at [472, 279] on div "Ocupada Mesa 02 R$ 82,93" at bounding box center [440, 250] width 112 height 62
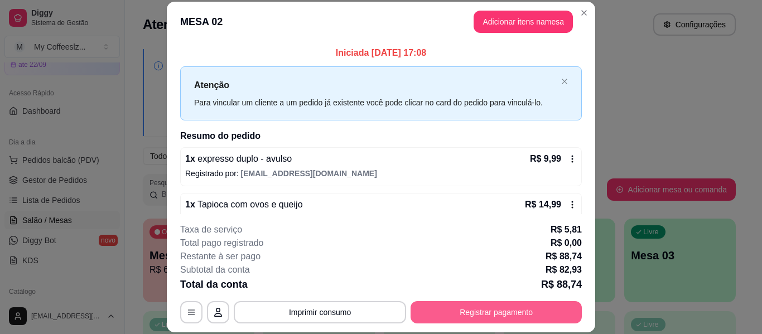
click at [445, 307] on button "Registrar pagamento" at bounding box center [496, 312] width 171 height 22
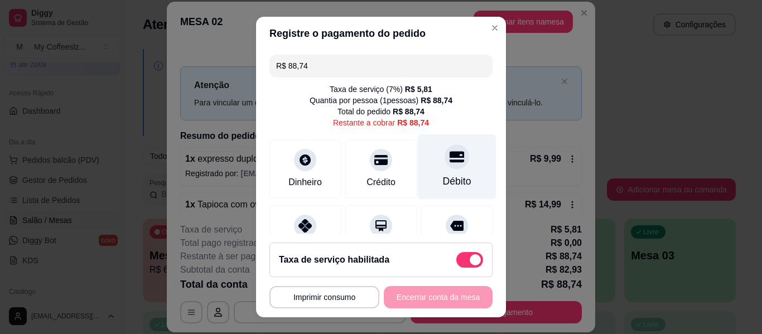
click at [450, 150] on icon at bounding box center [457, 156] width 15 height 15
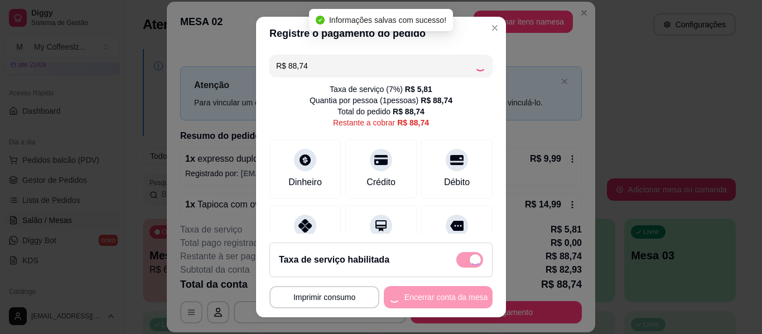
type input "R$ 0,00"
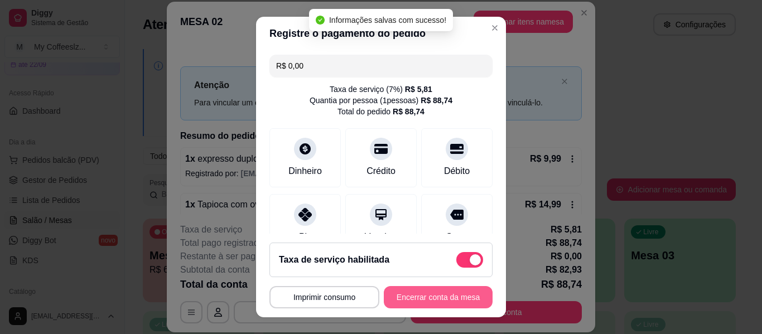
click at [425, 297] on button "Encerrar conta da mesa" at bounding box center [438, 297] width 109 height 22
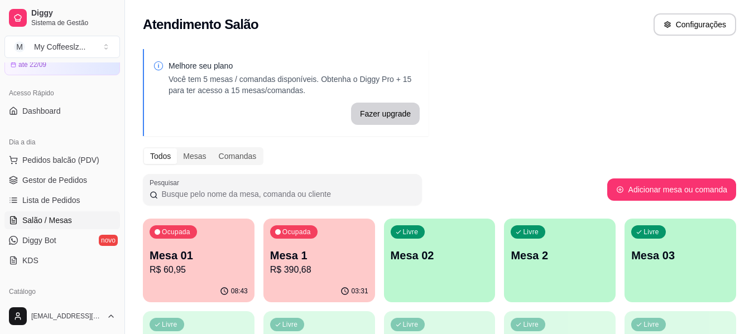
click at [466, 257] on p "Mesa 02" at bounding box center [439, 256] width 98 height 16
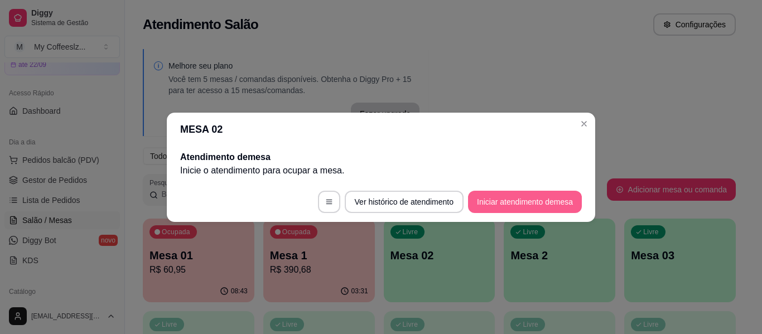
click at [480, 195] on button "Iniciar atendimento de mesa" at bounding box center [525, 202] width 114 height 22
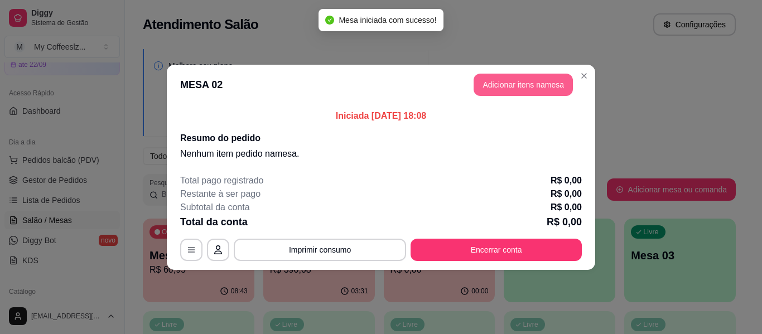
click at [530, 83] on button "Adicionar itens na mesa" at bounding box center [523, 85] width 99 height 22
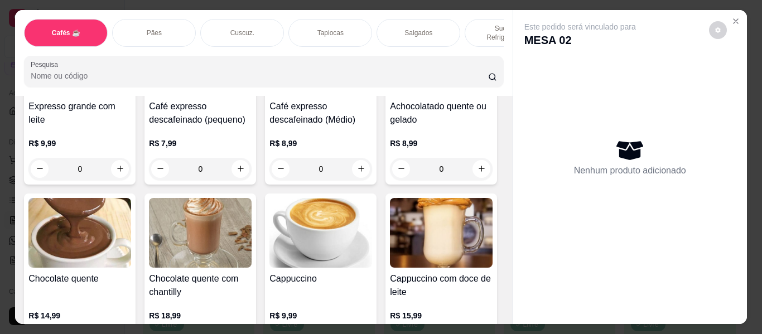
scroll to position [1060, 0]
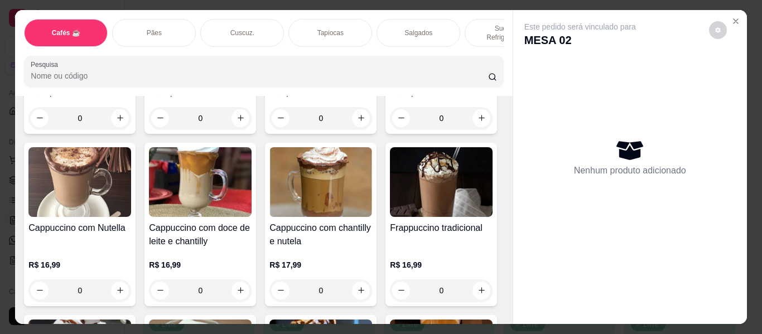
click at [400, 19] on div "Salgados" at bounding box center [418, 33] width 84 height 28
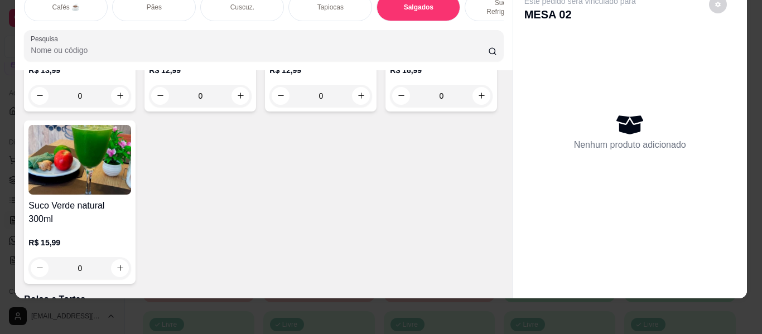
scroll to position [4761, 0]
type input "1"
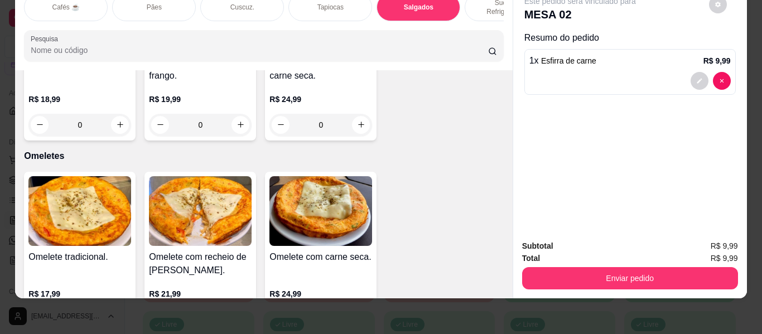
scroll to position [6044, 0]
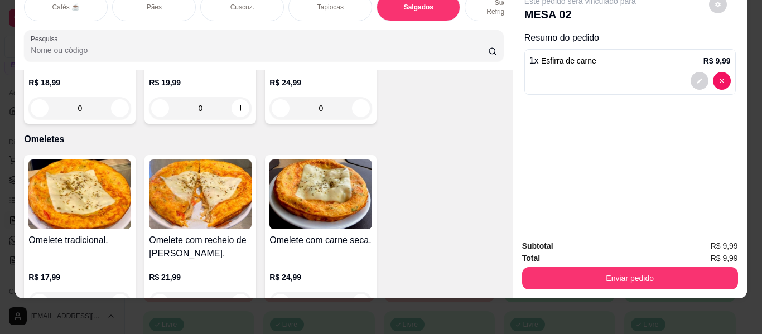
type input "1"
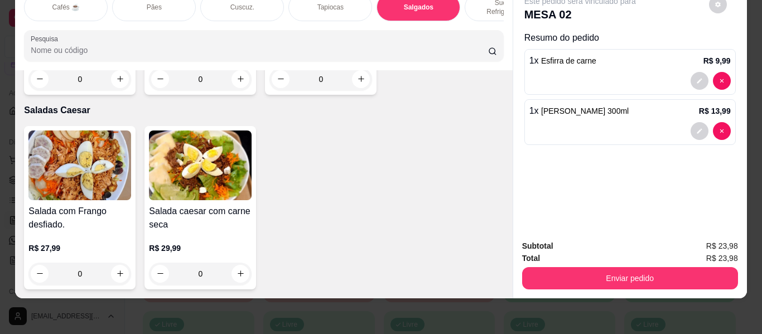
scroll to position [6323, 0]
type input "1"
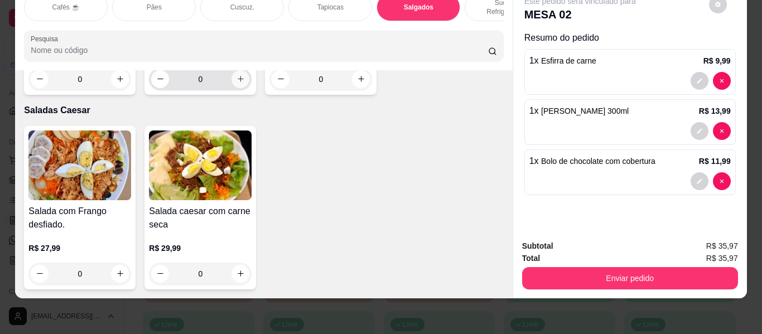
click at [234, 88] on button "increase-product-quantity" at bounding box center [240, 79] width 18 height 18
type input "1"
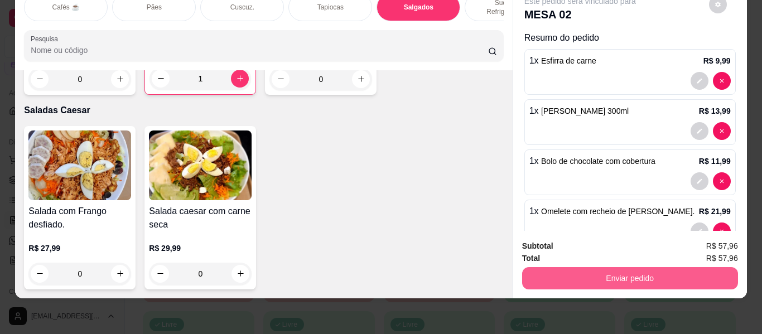
click at [591, 267] on button "Enviar pedido" at bounding box center [630, 278] width 216 height 22
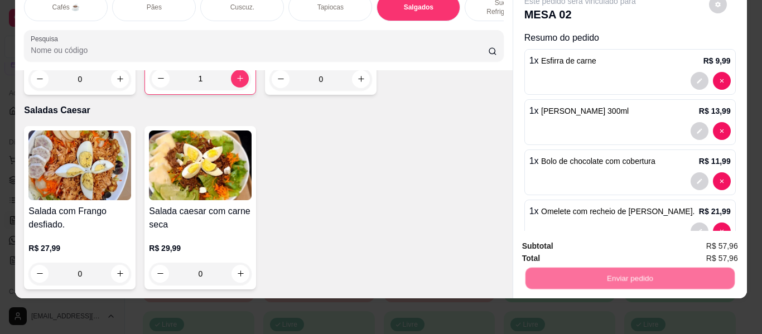
click at [568, 237] on button "Não registrar e enviar pedido" at bounding box center [593, 241] width 116 height 21
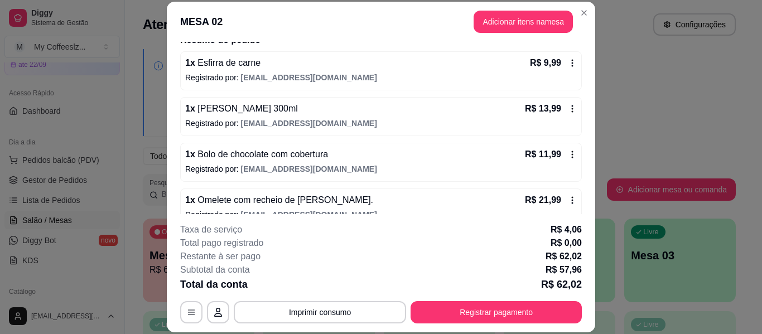
scroll to position [112, 0]
